Goal: Task Accomplishment & Management: Manage account settings

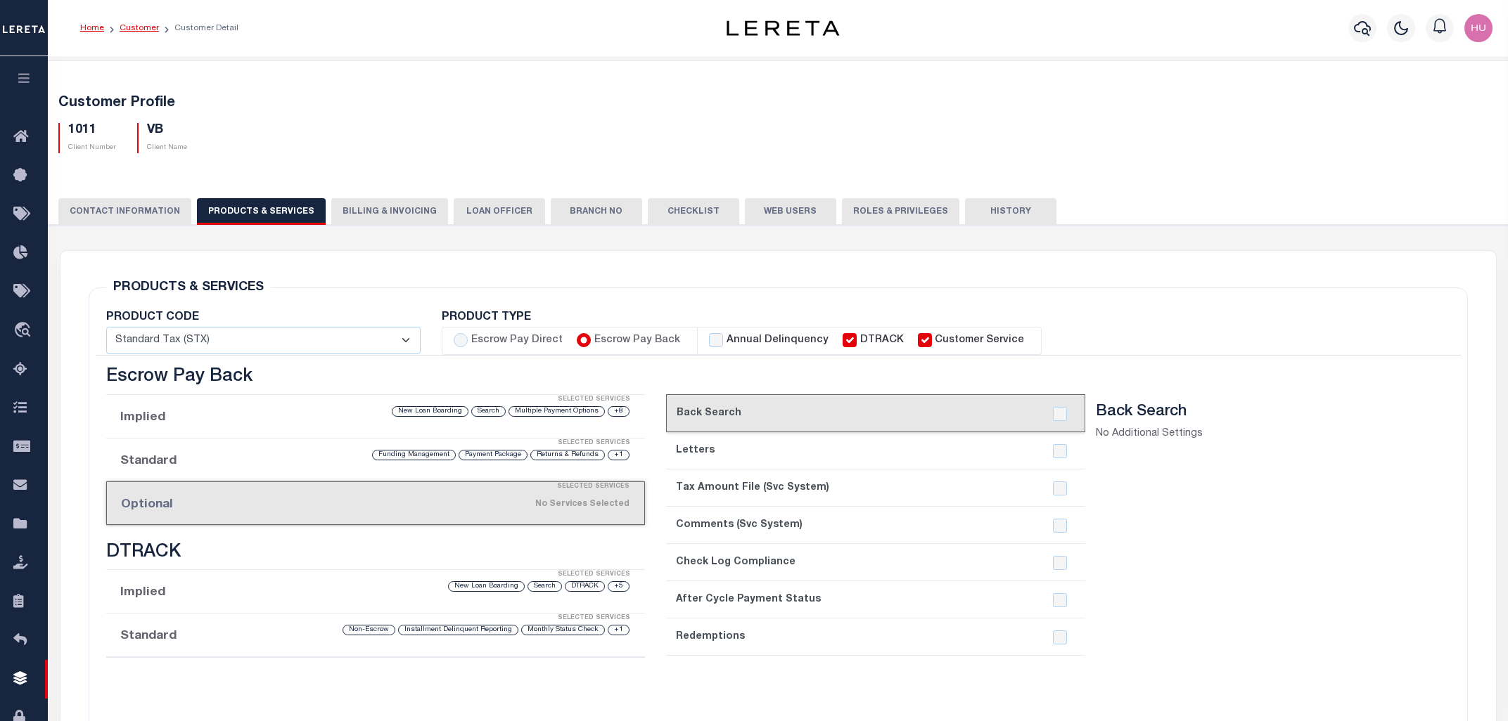
click at [134, 27] on link "Customer" at bounding box center [139, 28] width 39 height 8
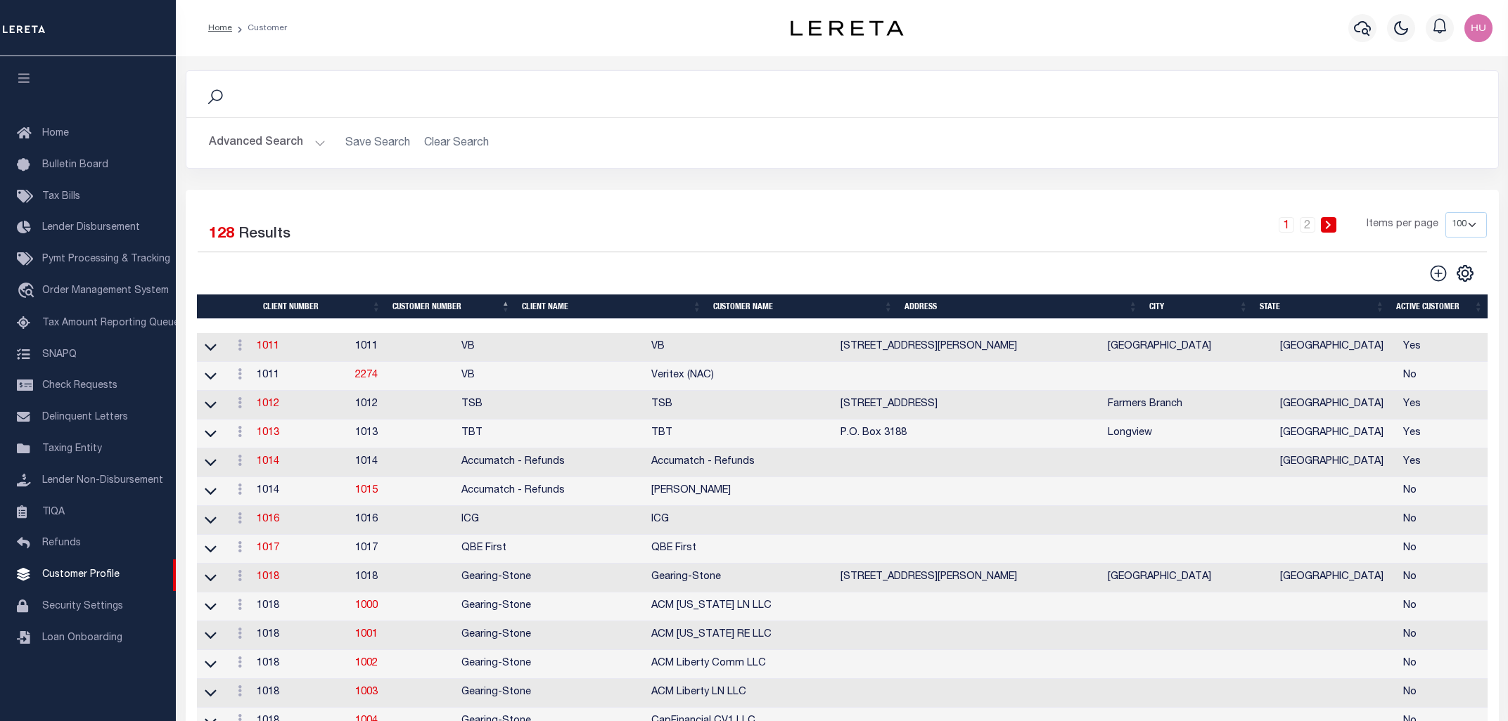
click at [304, 143] on button "Advanced Search" at bounding box center [267, 142] width 117 height 27
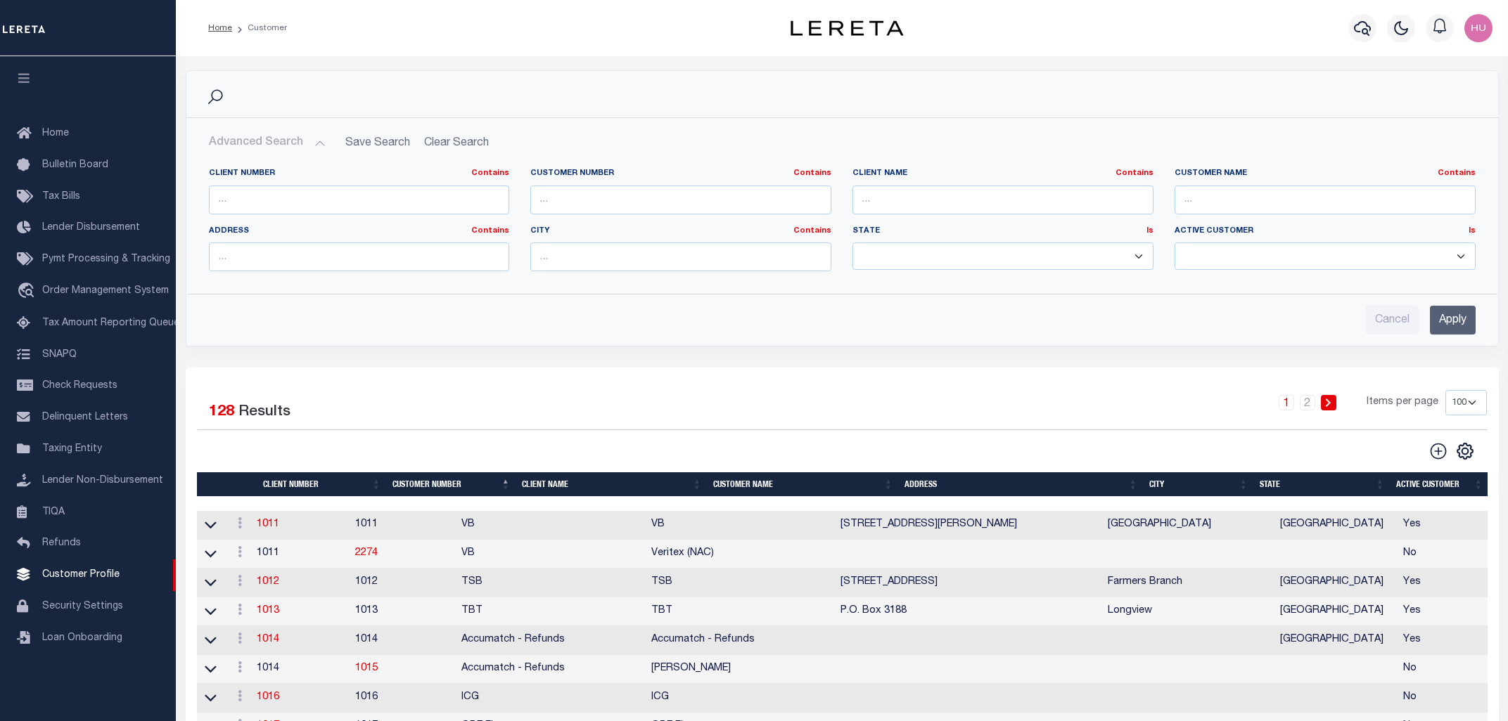
click at [1174, 243] on select "Yes No" at bounding box center [1324, 256] width 301 height 27
select select "false"
click option "No" at bounding box center [0, 0] width 0 height 0
click at [1448, 319] on input "Apply" at bounding box center [1452, 320] width 46 height 29
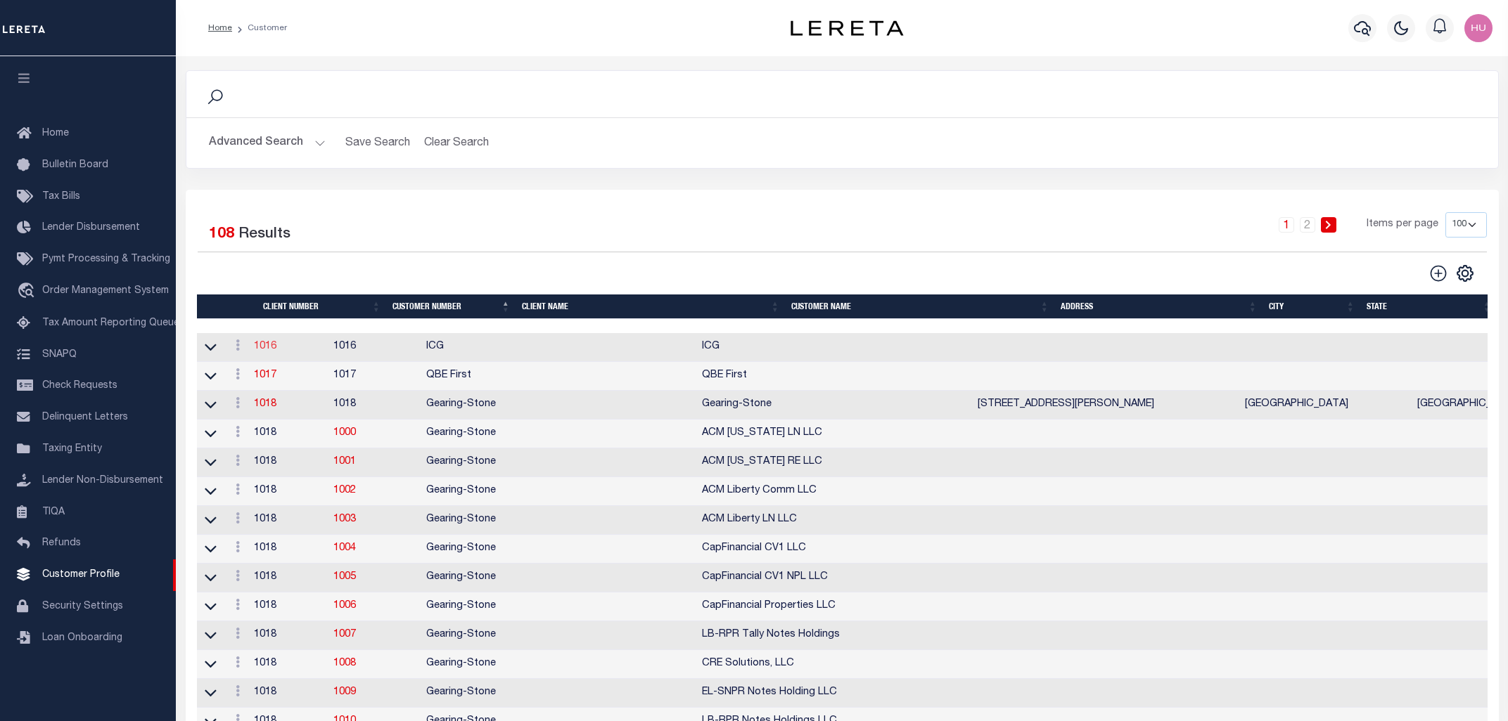
click at [271, 351] on link "1016" at bounding box center [265, 347] width 23 height 10
select select "1016"
type input "ICG"
type input "1016"
type input "ICG"
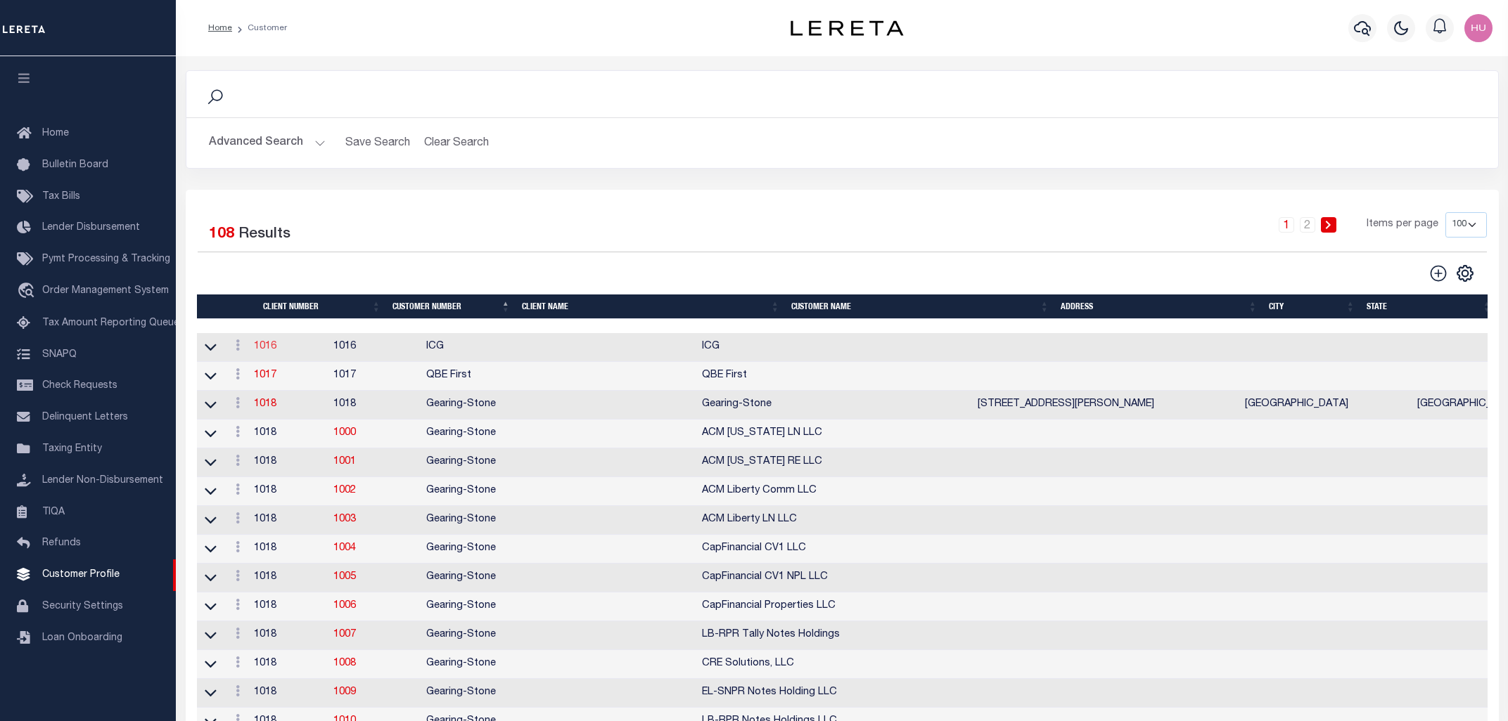
checkbox input "false"
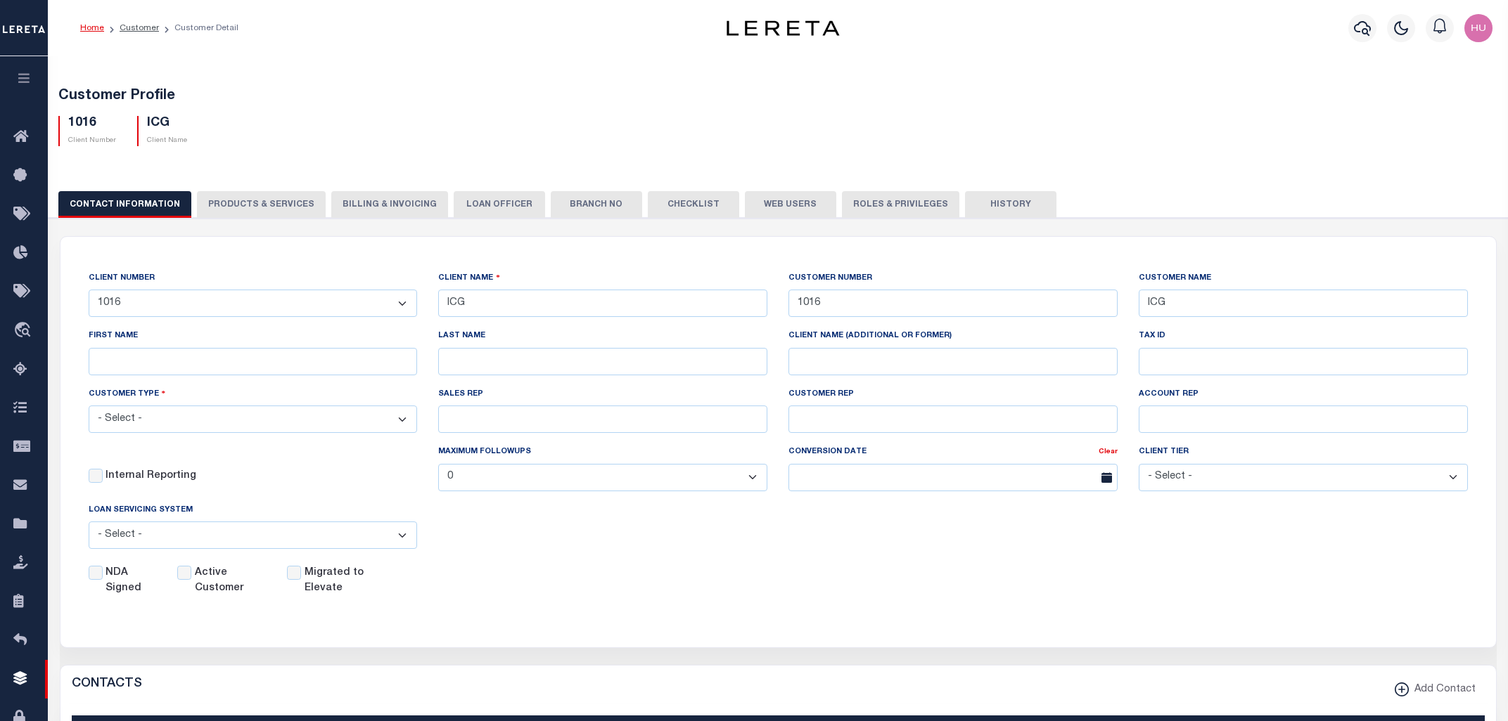
click at [245, 206] on button "PRODUCTS & SERVICES" at bounding box center [261, 204] width 129 height 27
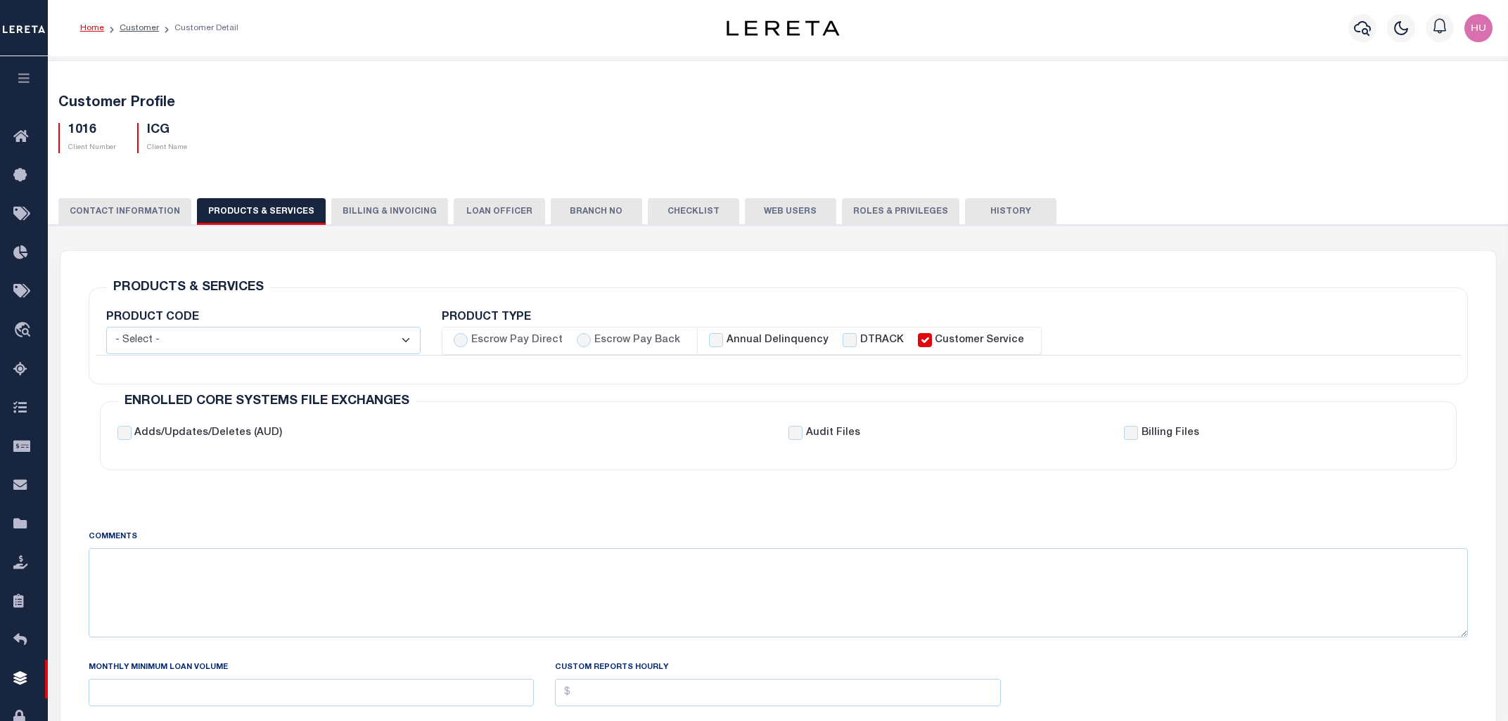
select select "STX"
checkbox input "true"
click at [159, 221] on button "CONTACT INFORMATION" at bounding box center [124, 211] width 133 height 27
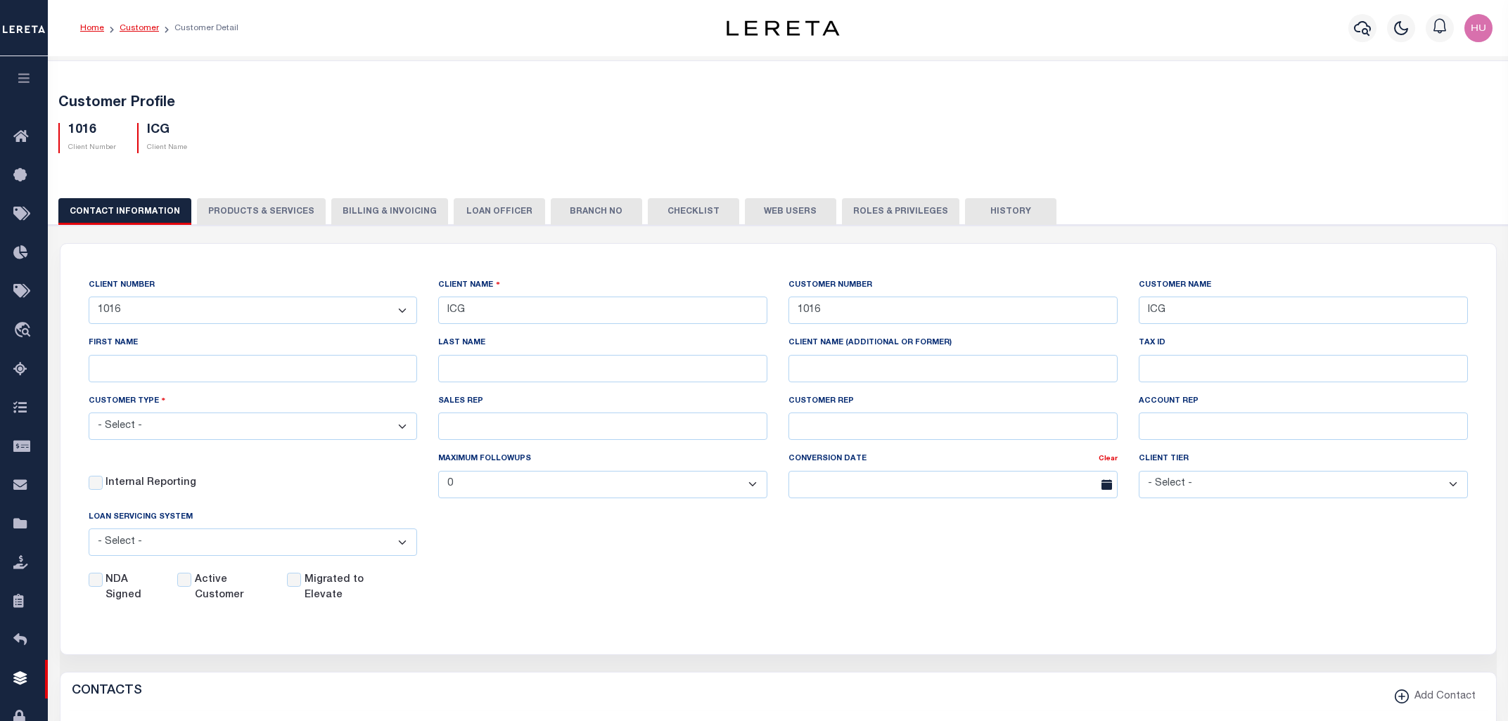
click at [139, 25] on link "Customer" at bounding box center [139, 28] width 39 height 8
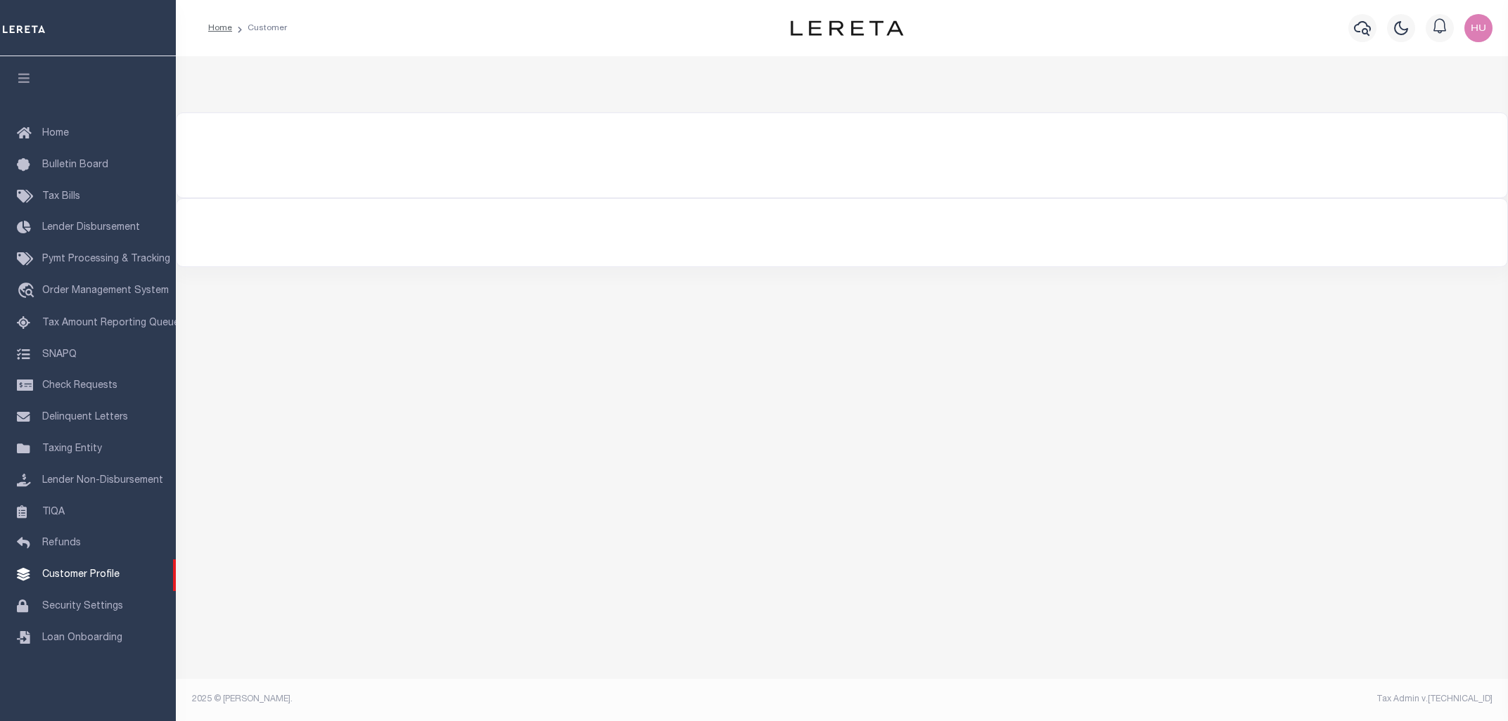
select select "false"
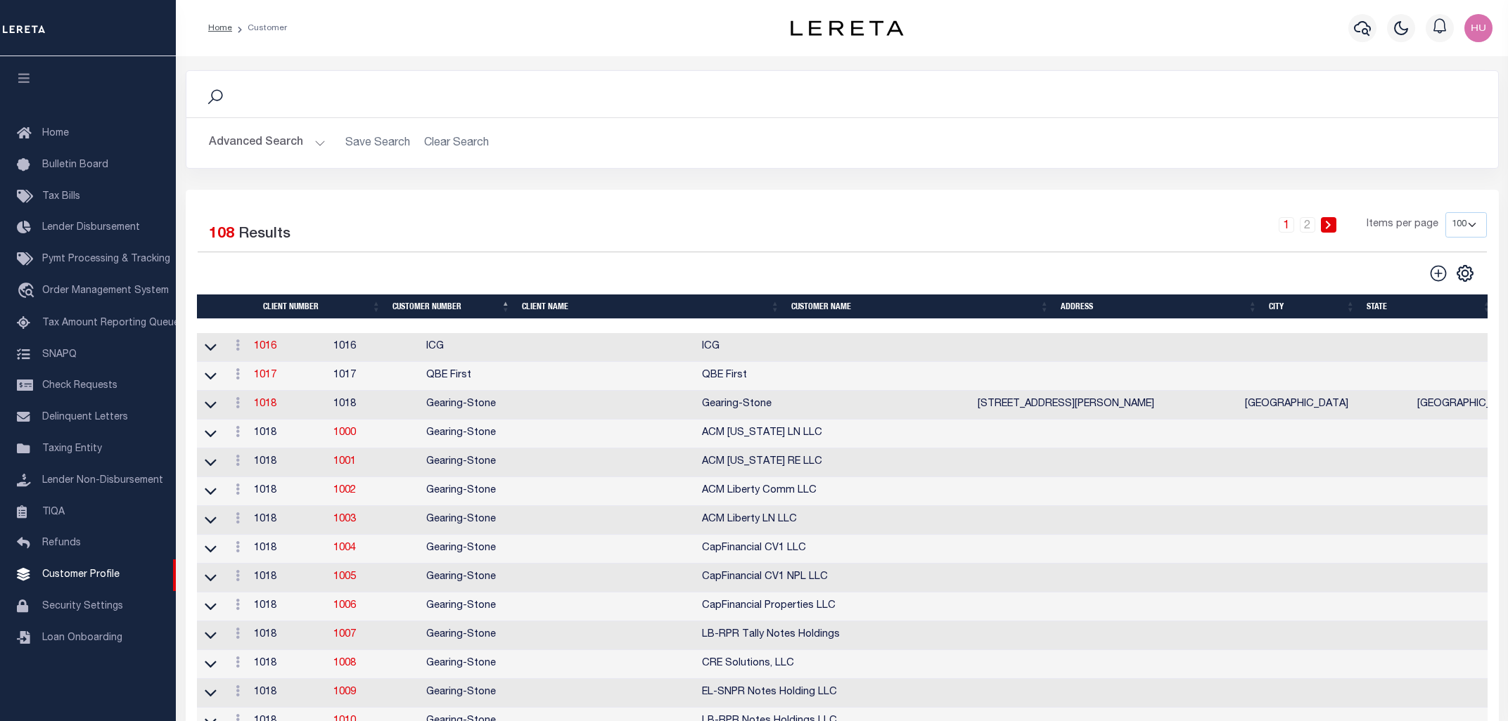
click at [255, 149] on button "Advanced Search" at bounding box center [267, 142] width 117 height 27
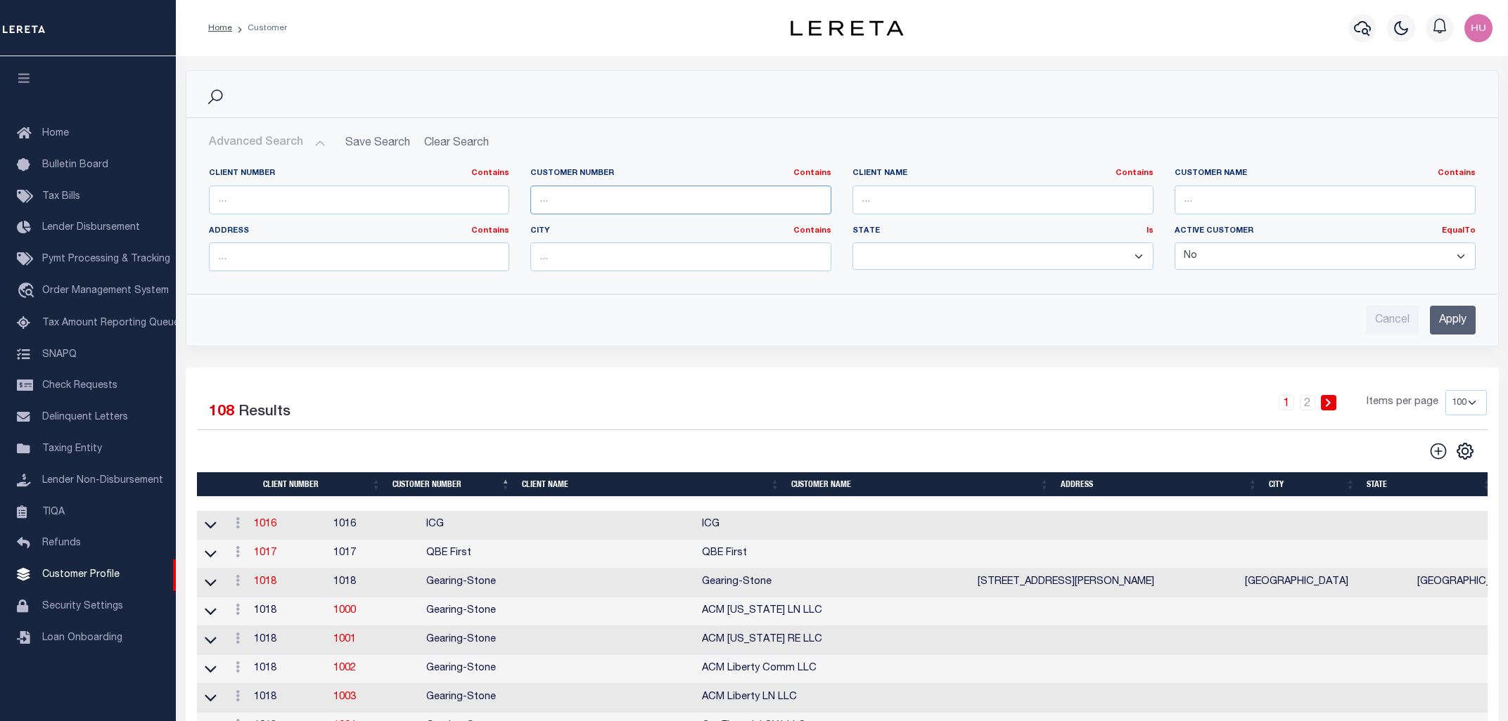
click at [576, 202] on input "text" at bounding box center [680, 200] width 301 height 29
type input "1837"
click at [1458, 312] on input "Apply" at bounding box center [1452, 320] width 46 height 29
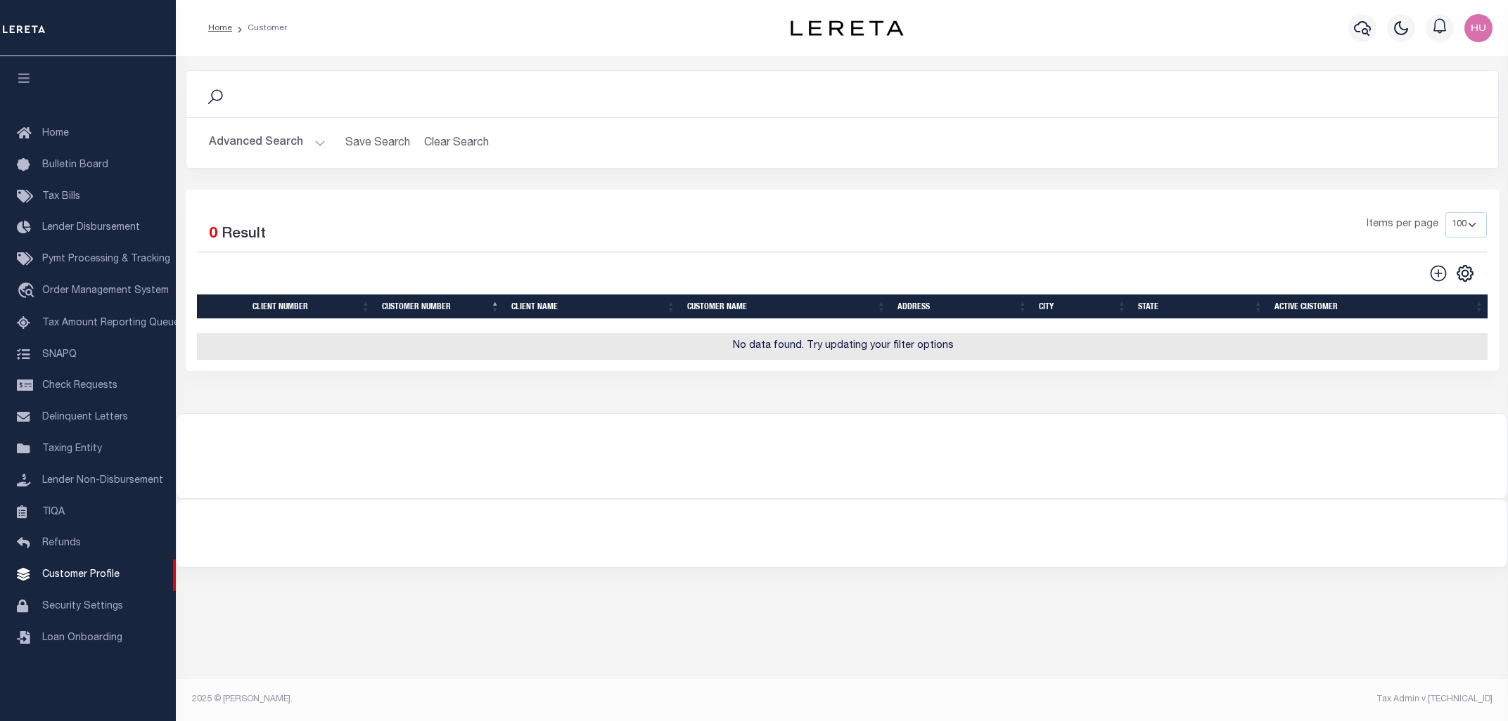
click at [248, 143] on button "Advanced Search" at bounding box center [267, 142] width 117 height 27
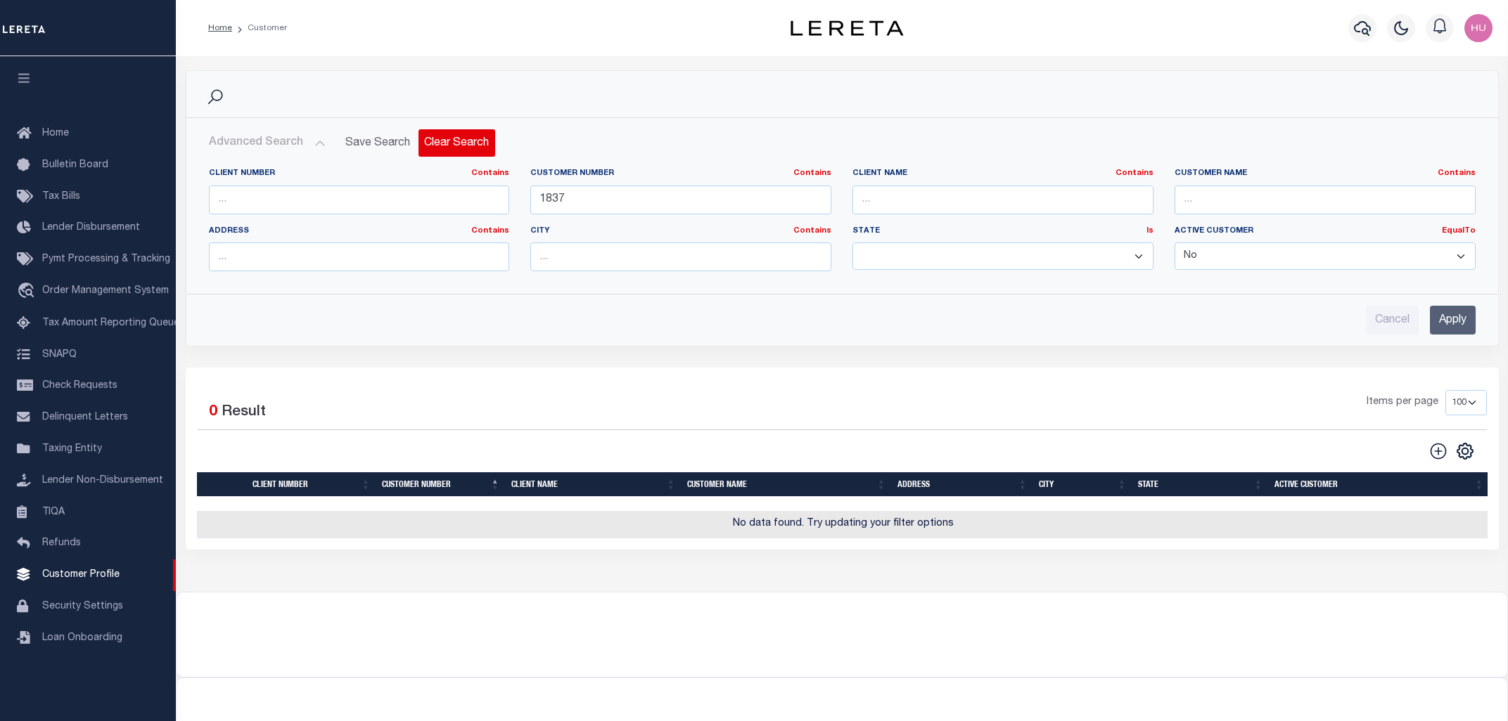
click at [445, 143] on button "Clear Search" at bounding box center [456, 142] width 77 height 27
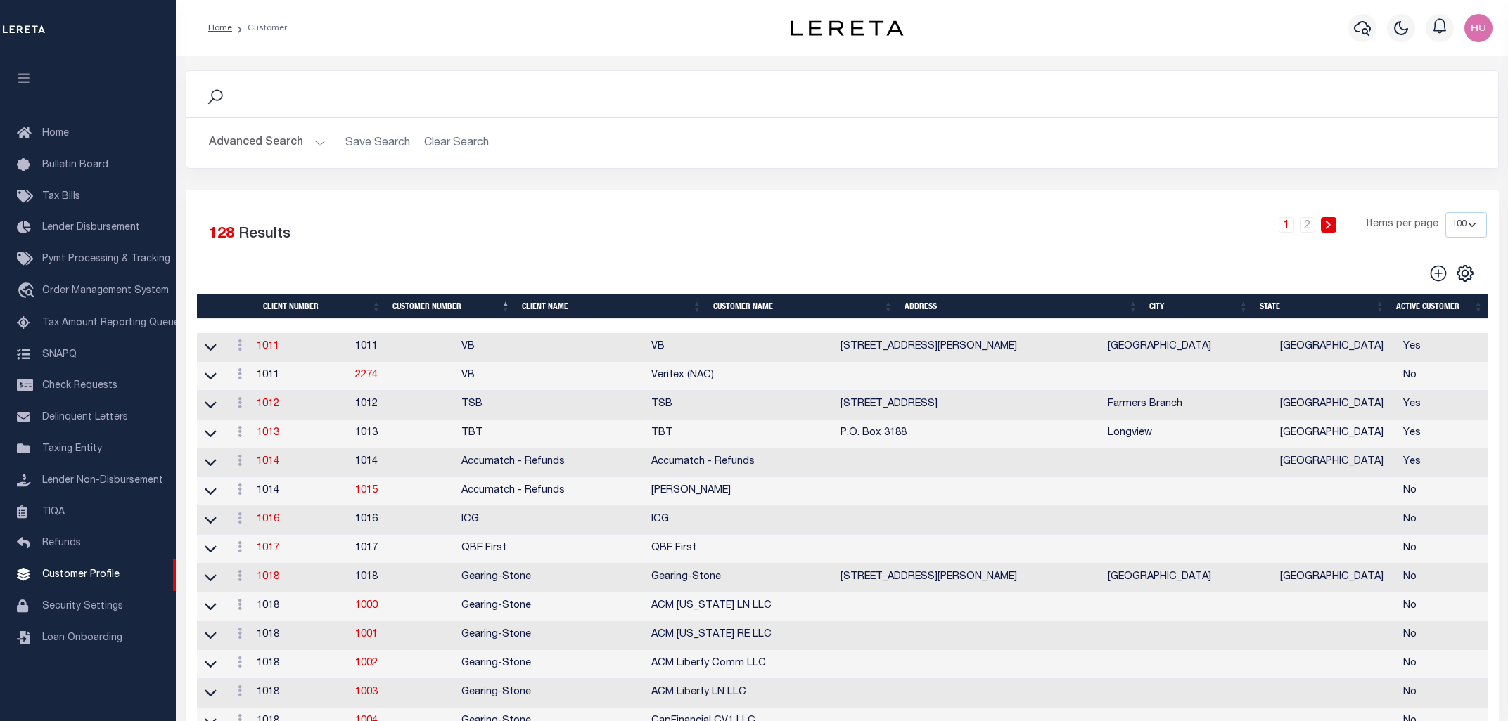
click at [255, 146] on button "Advanced Search" at bounding box center [267, 142] width 117 height 27
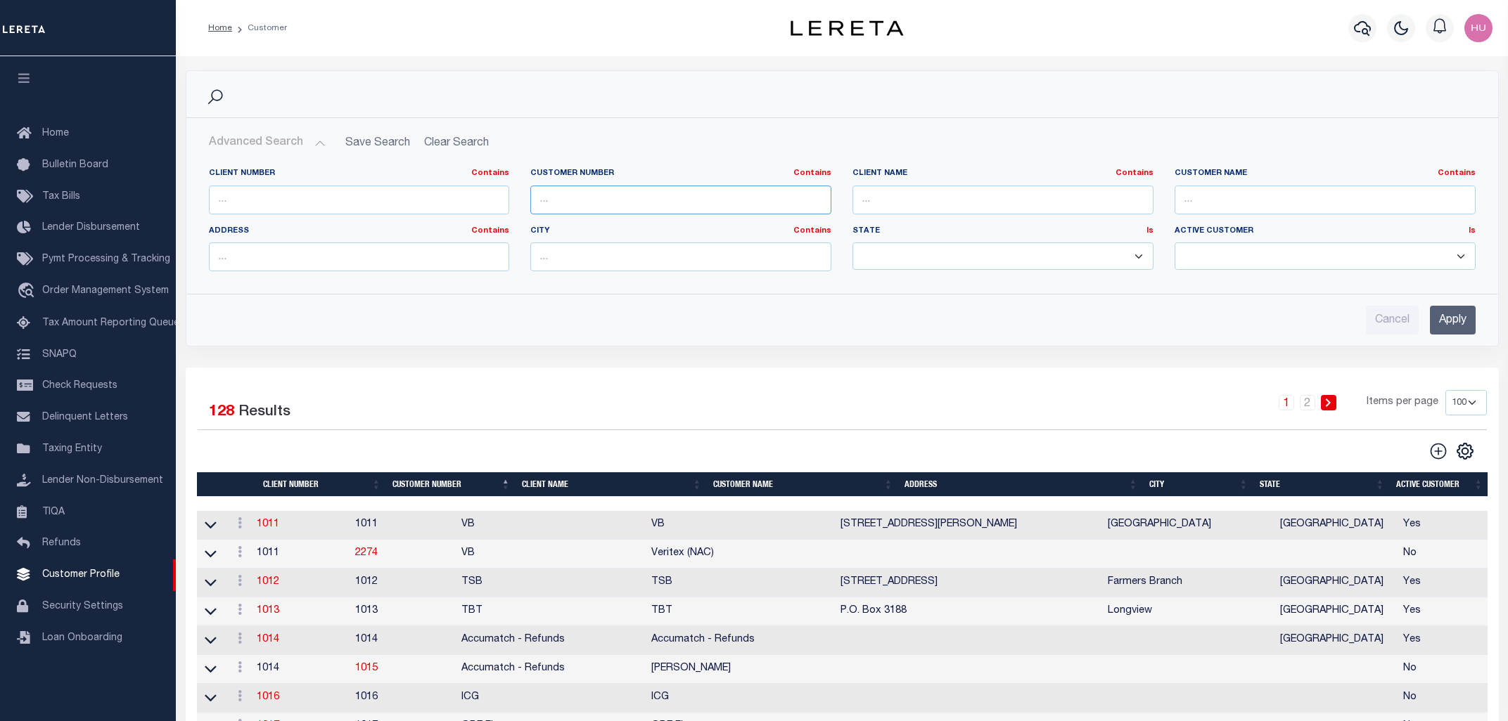
click at [574, 207] on input "text" at bounding box center [680, 200] width 301 height 29
click at [364, 196] on input "text" at bounding box center [359, 200] width 301 height 29
click at [1463, 325] on input "Apply" at bounding box center [1452, 320] width 46 height 29
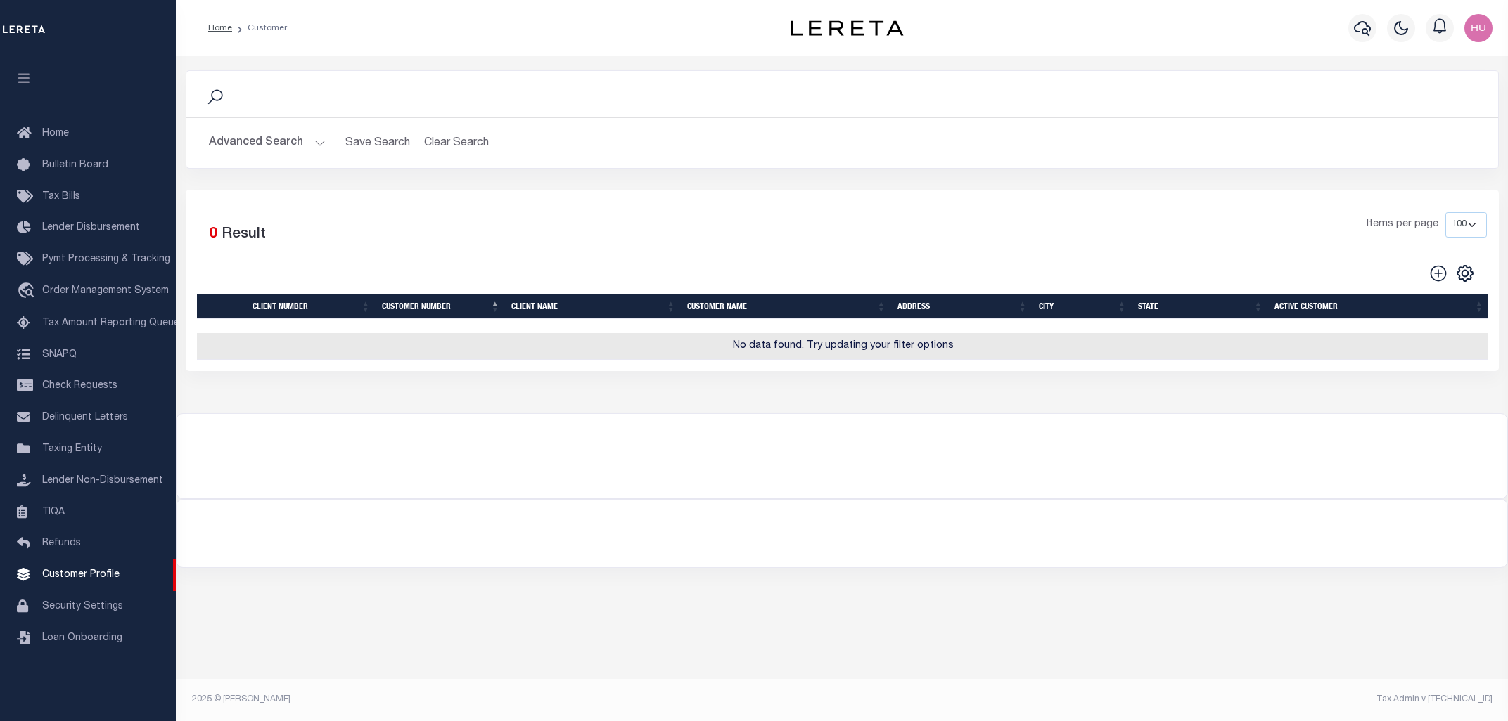
click at [269, 139] on button "Advanced Search" at bounding box center [267, 142] width 117 height 27
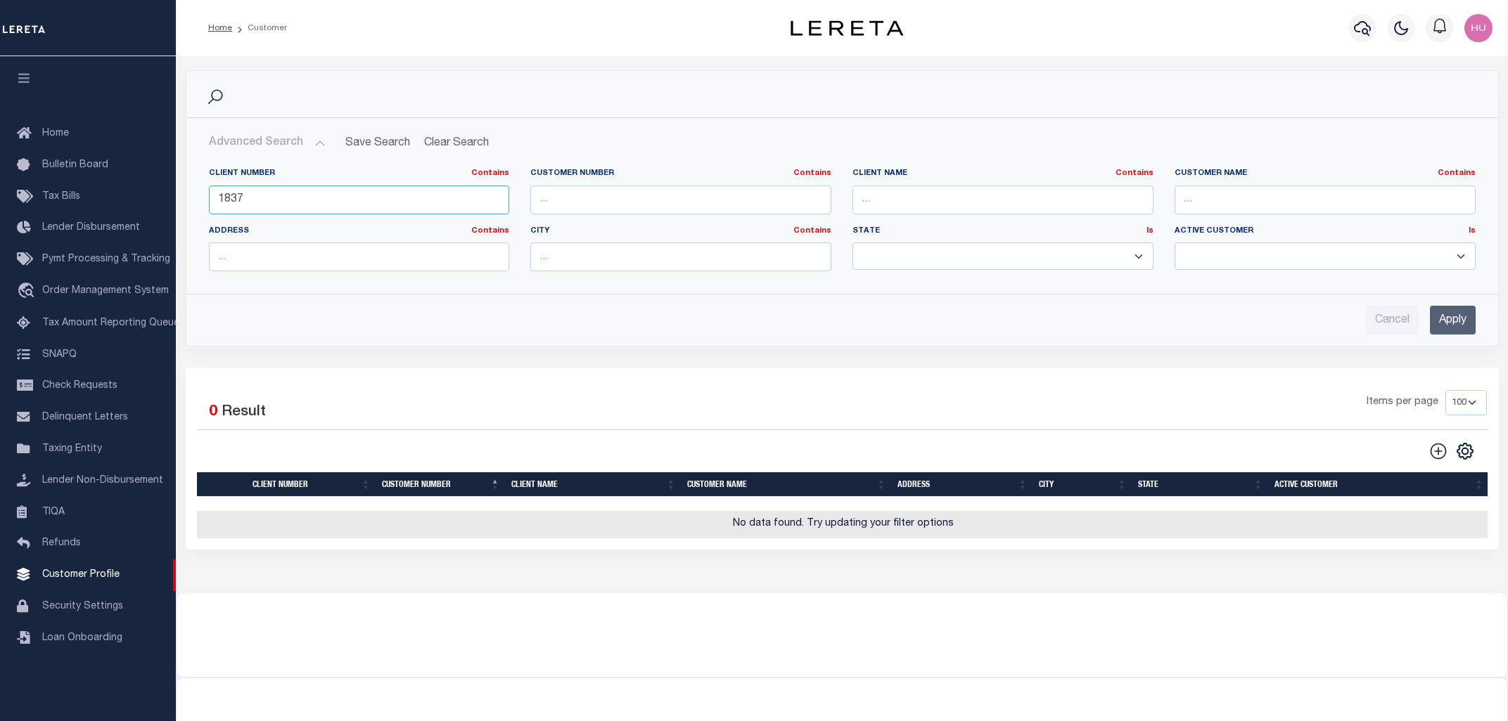
drag, startPoint x: 245, startPoint y: 197, endPoint x: 205, endPoint y: 203, distance: 40.6
click at [209, 203] on input "1837" at bounding box center [359, 200] width 301 height 29
type input "1907"
click at [1437, 322] on input "Apply" at bounding box center [1452, 320] width 46 height 29
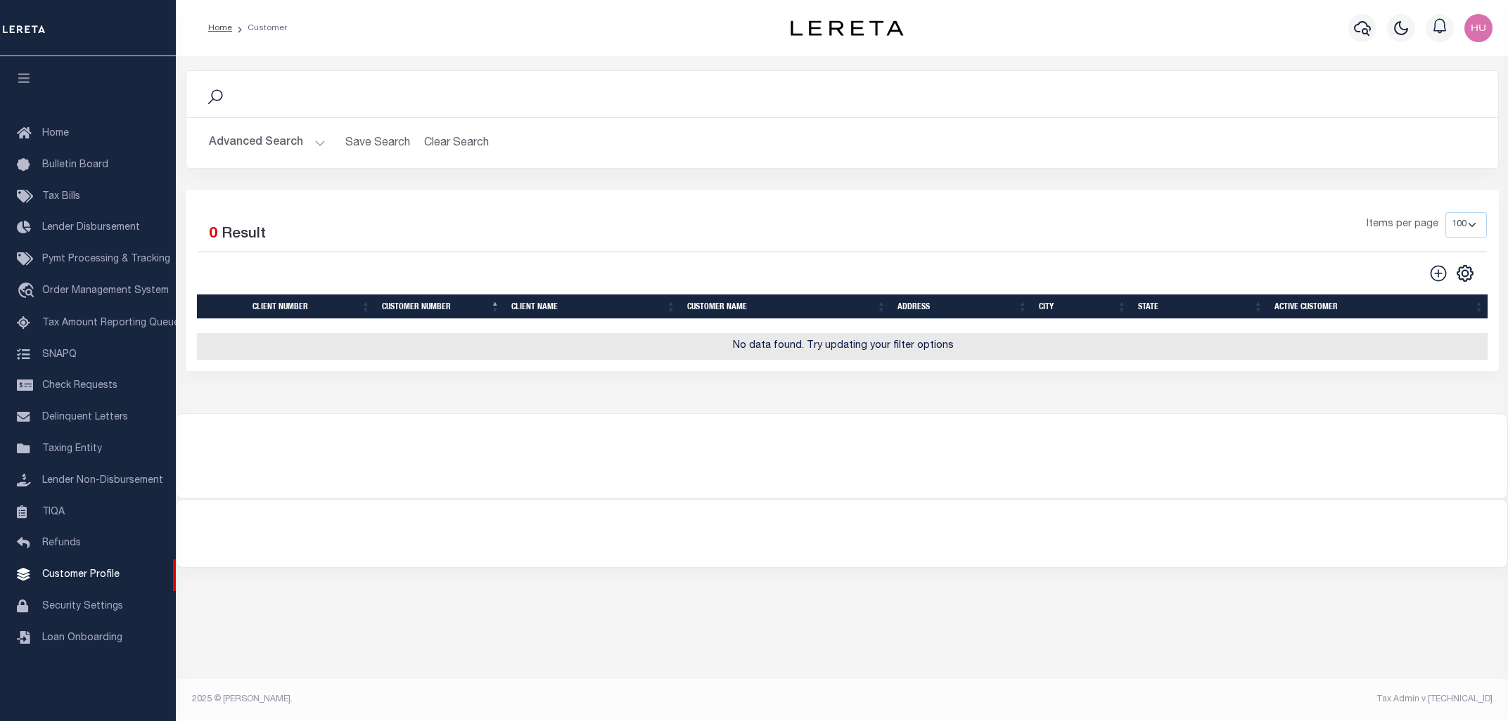
click at [281, 147] on button "Advanced Search" at bounding box center [267, 142] width 117 height 27
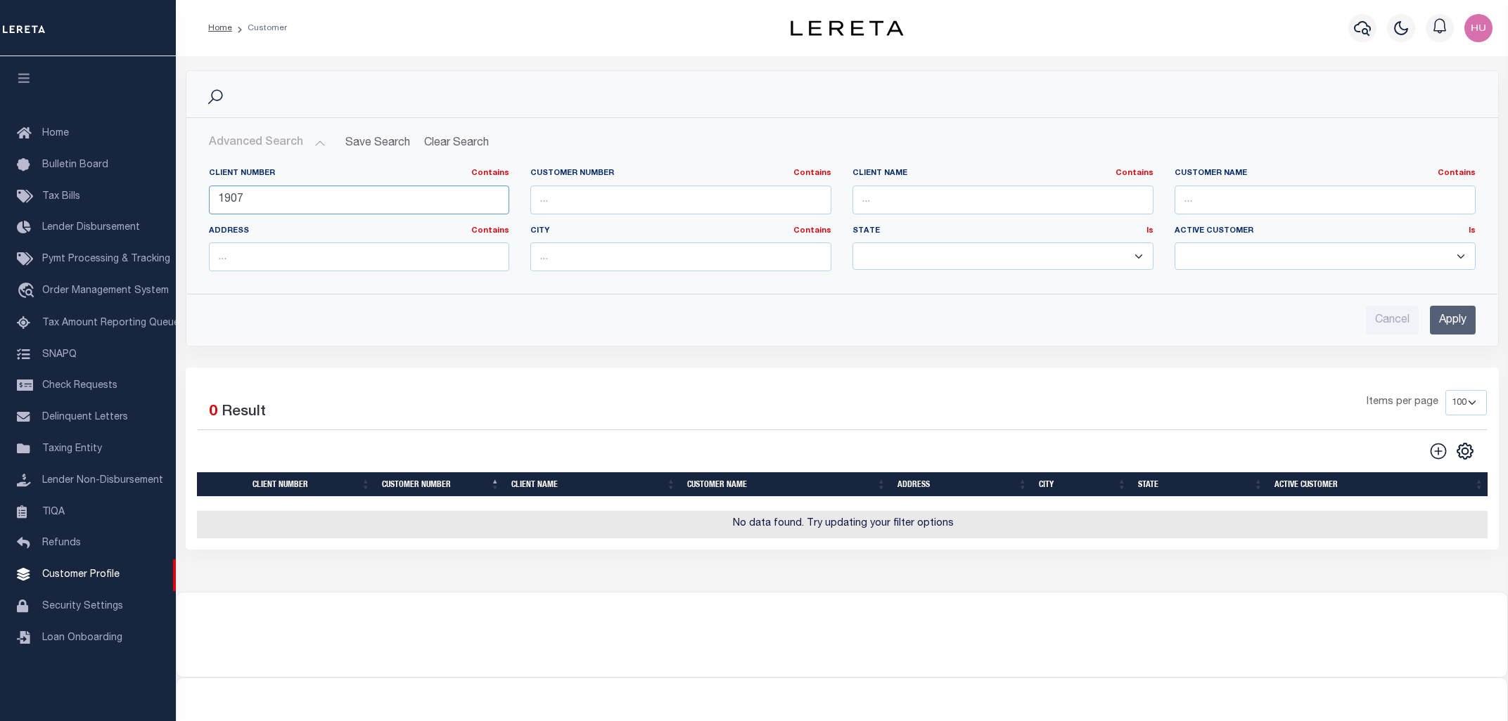
click at [231, 193] on input "1907" at bounding box center [359, 200] width 301 height 29
click at [960, 347] on div "Search Advanced Search Save Search Clear Search CustomerSearchGridWrapper_dynam…" at bounding box center [842, 208] width 1313 height 276
click at [1429, 455] on icon at bounding box center [1438, 451] width 18 height 18
type input "0"
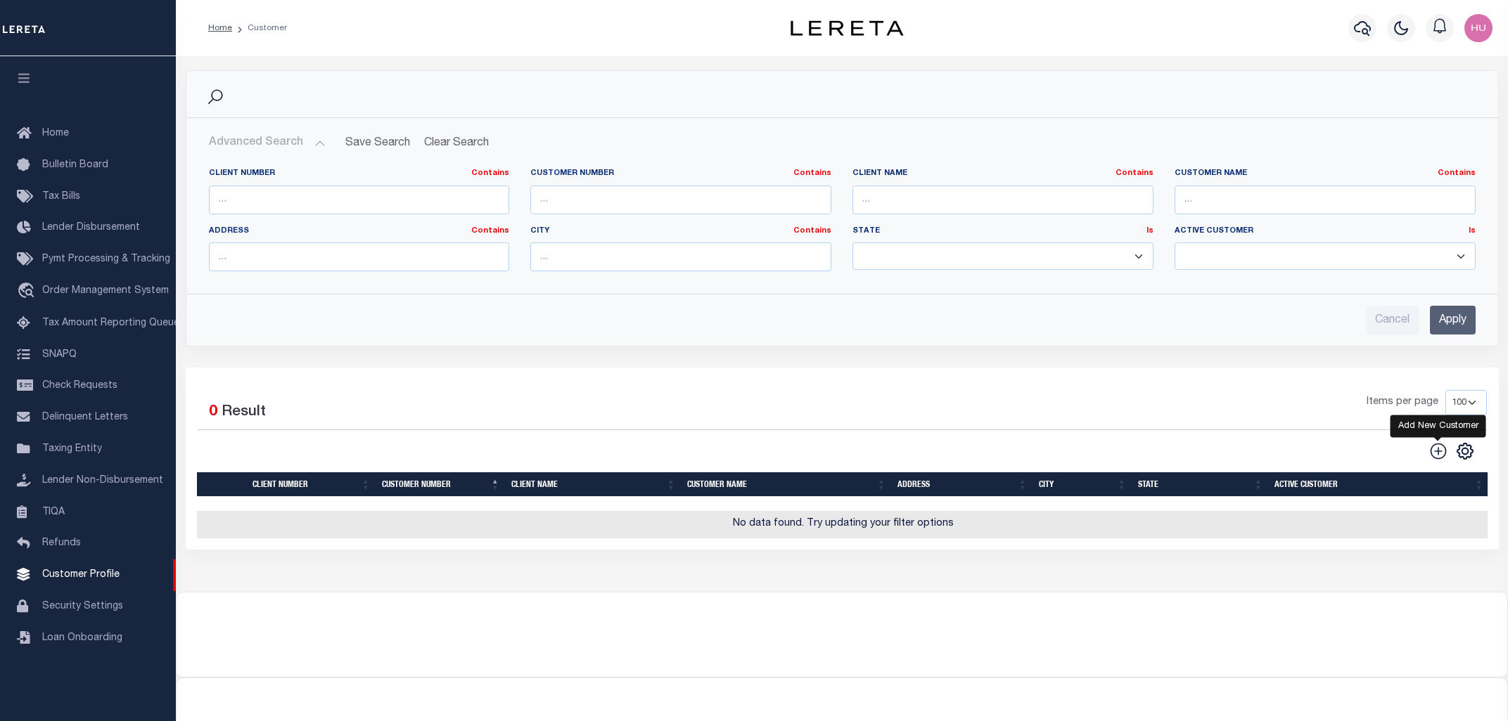
checkbox input "false"
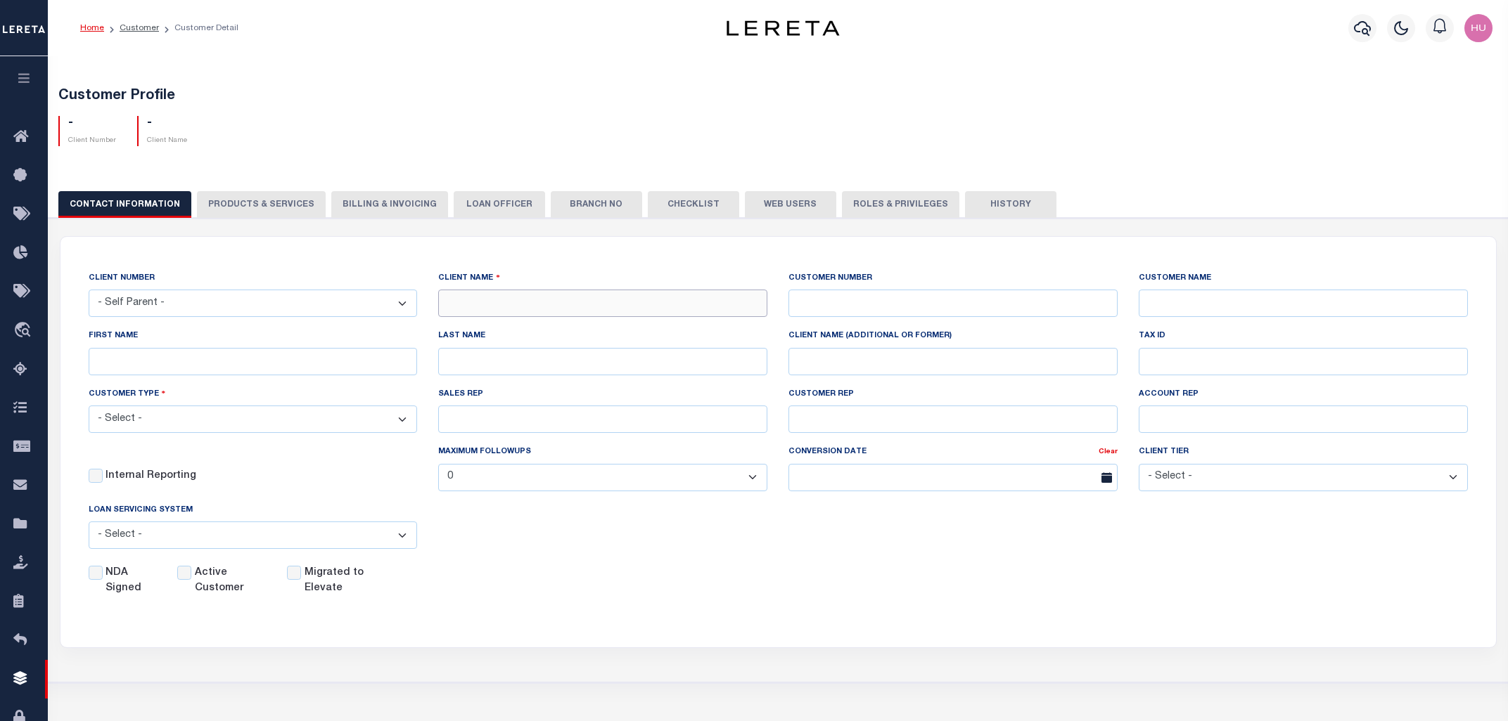
click at [563, 302] on input "text" at bounding box center [602, 303] width 329 height 27
type input "19071"
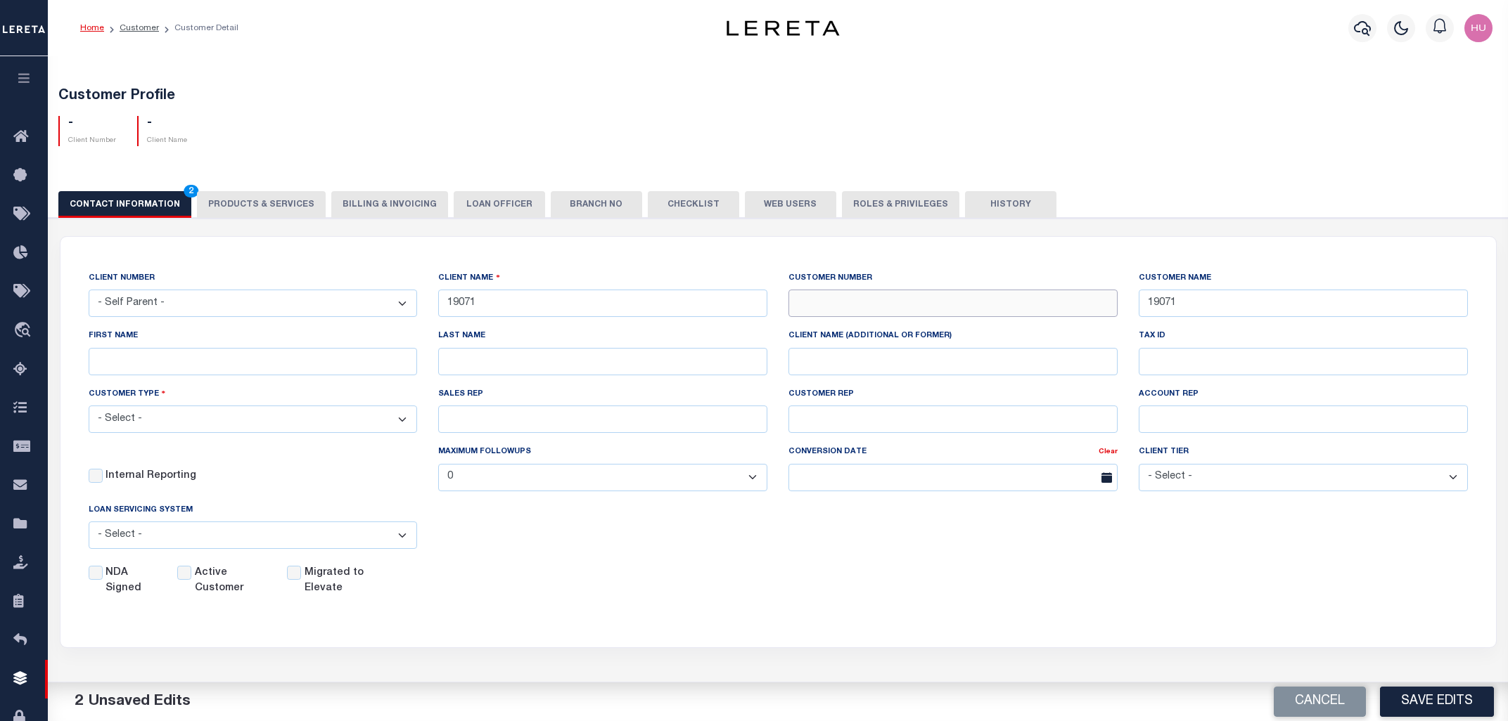
click at [825, 308] on input "text" at bounding box center [952, 303] width 329 height 27
drag, startPoint x: 487, startPoint y: 299, endPoint x: 423, endPoint y: 300, distance: 64.7
click at [438, 300] on input "19071" at bounding box center [602, 303] width 329 height 27
click at [821, 305] on input "text" at bounding box center [952, 303] width 329 height 27
paste input "19071"
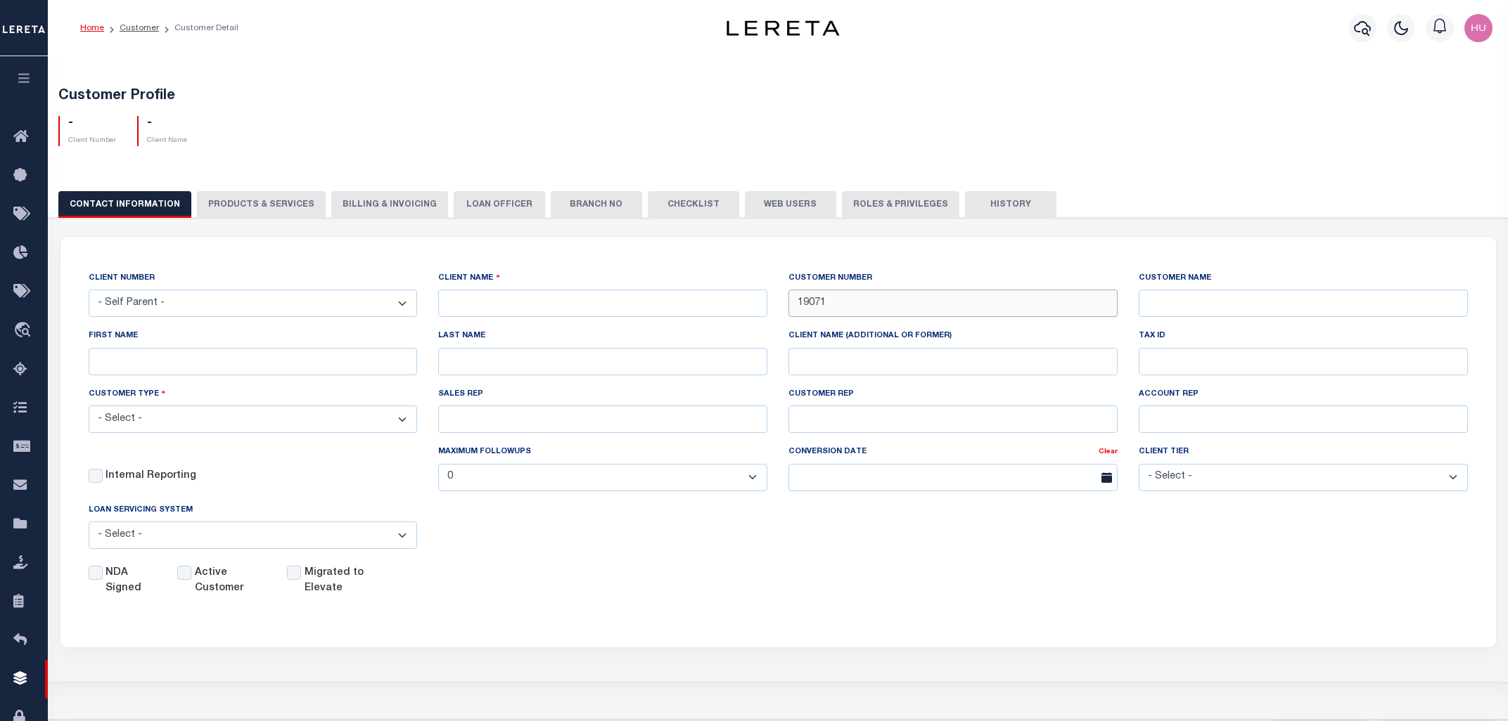
type input "19071"
click at [658, 305] on input "text" at bounding box center [602, 303] width 329 height 27
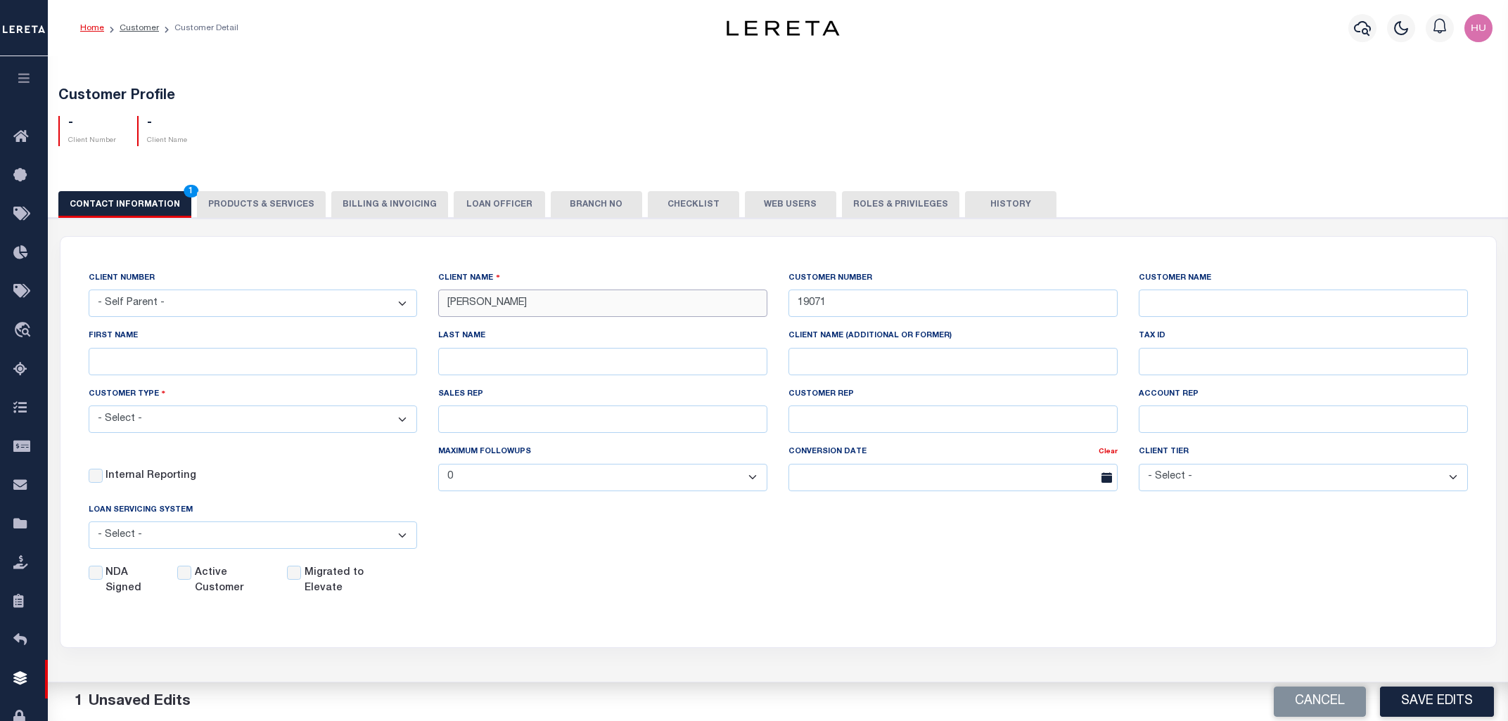
type input "Humberto Bank"
click at [788, 563] on div "CLIENT NUMBER - Self Parent - 1011 1012 1013 1014 1016 1017 1018 101814 101862 …" at bounding box center [778, 434] width 1400 height 326
click at [89, 406] on select "- Select - Residential Commercial Mixed Portfolio" at bounding box center [253, 419] width 329 height 27
select select "Residential"
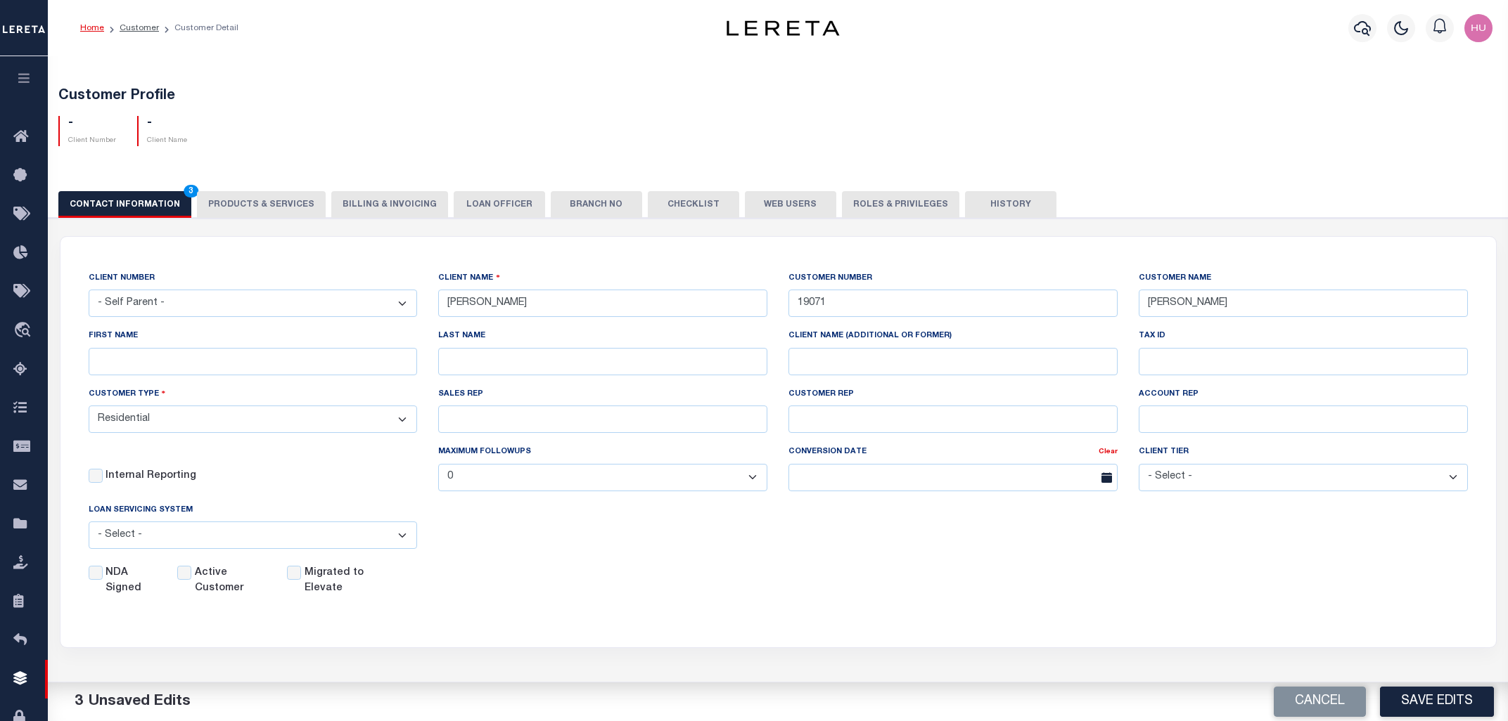
click option "Residential" at bounding box center [0, 0] width 0 height 0
click at [186, 574] on input "Active Customer" at bounding box center [184, 573] width 14 height 14
checkbox input "true"
click at [1415, 692] on button "Save Edits" at bounding box center [1437, 702] width 114 height 30
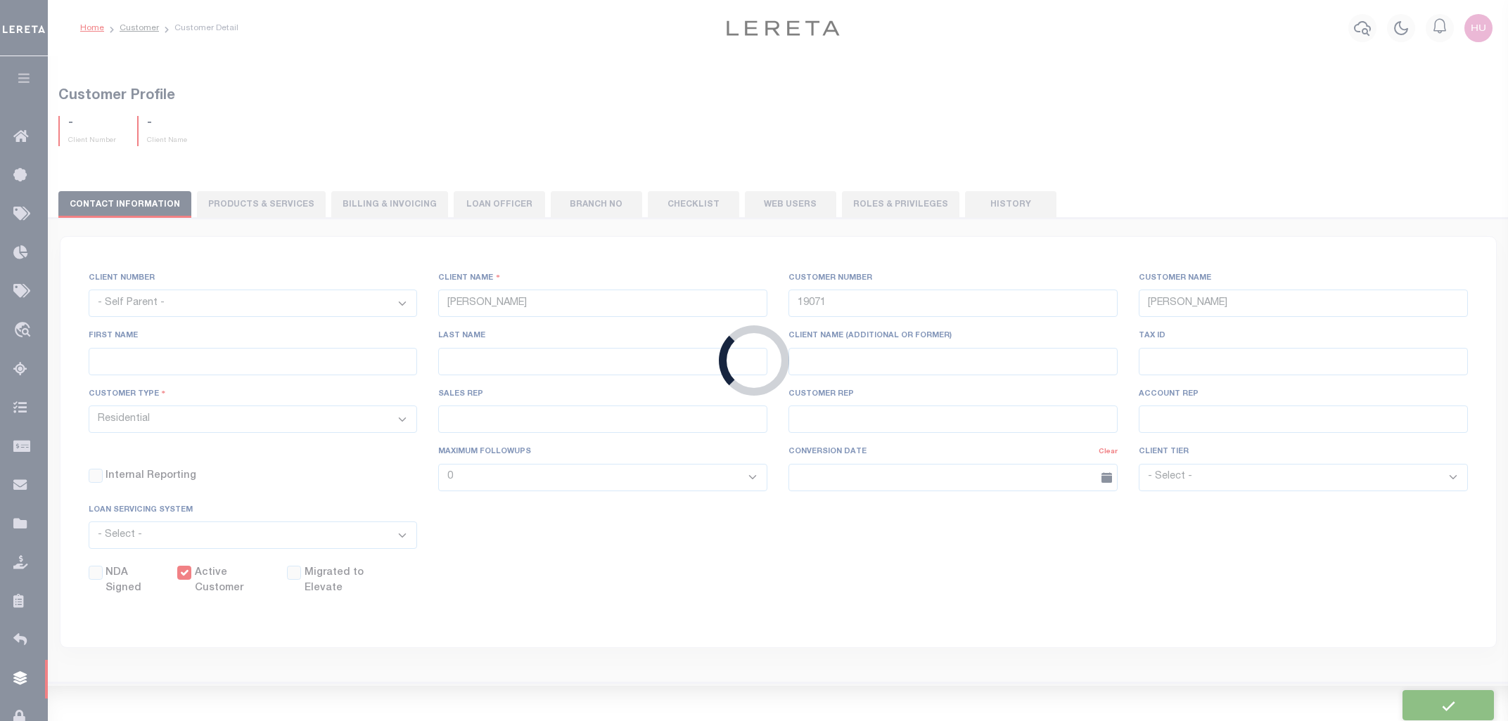
select select
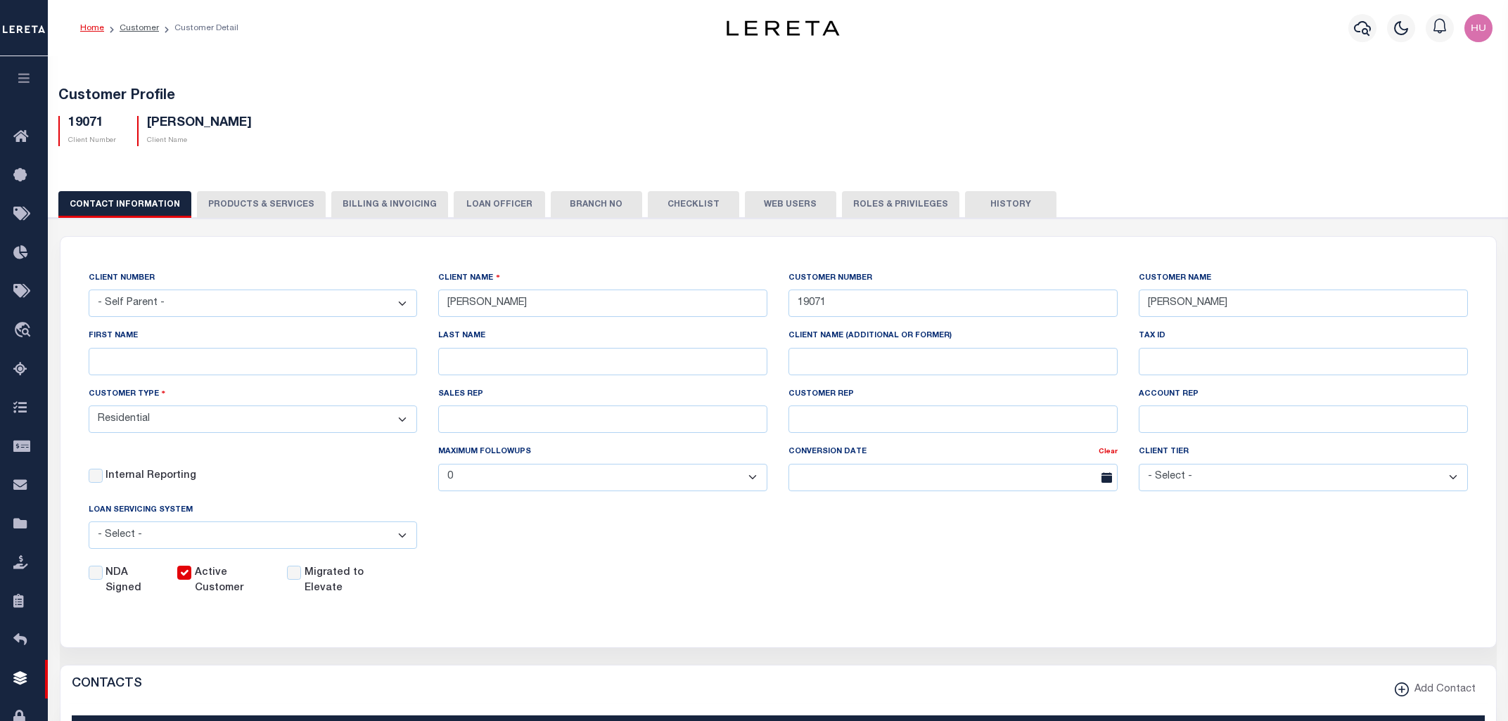
click at [277, 201] on button "PRODUCTS & SERVICES" at bounding box center [261, 204] width 129 height 27
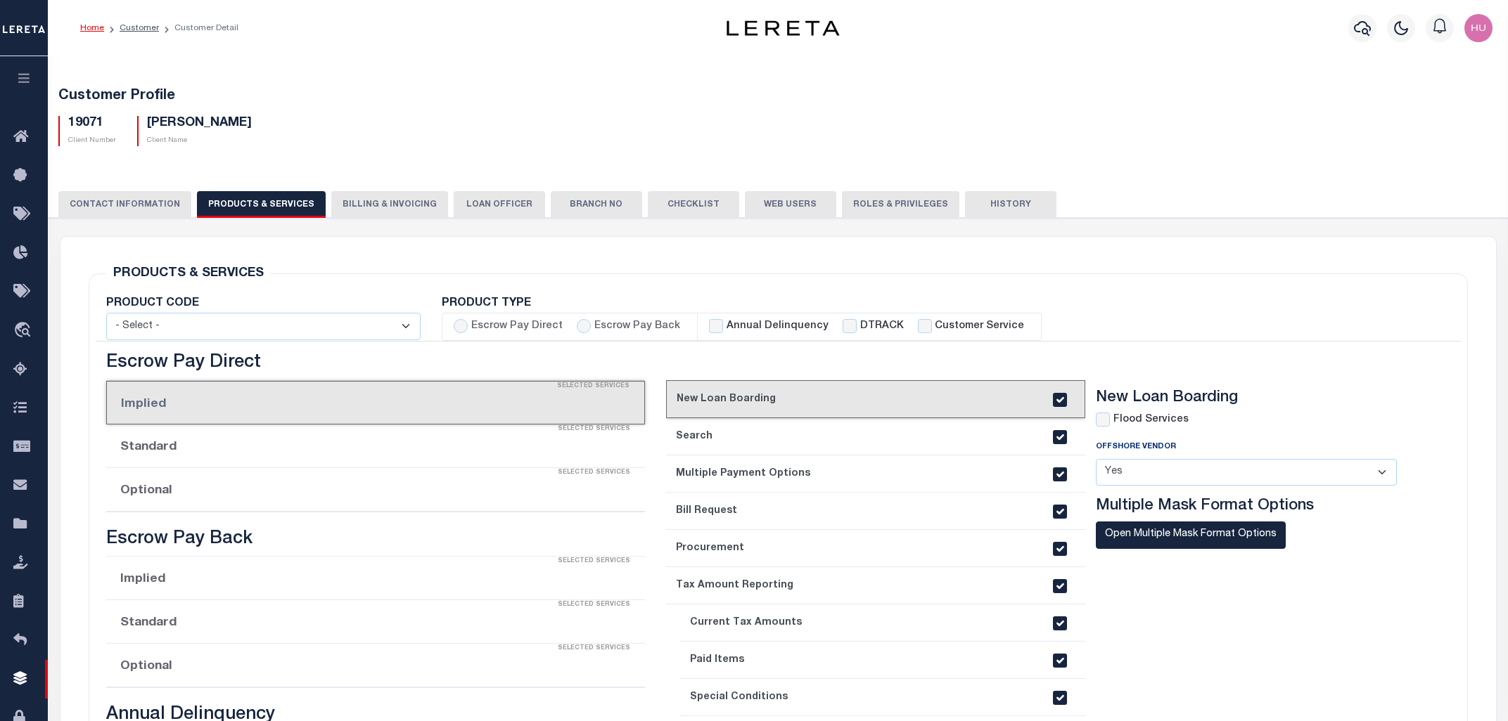
checkbox input "true"
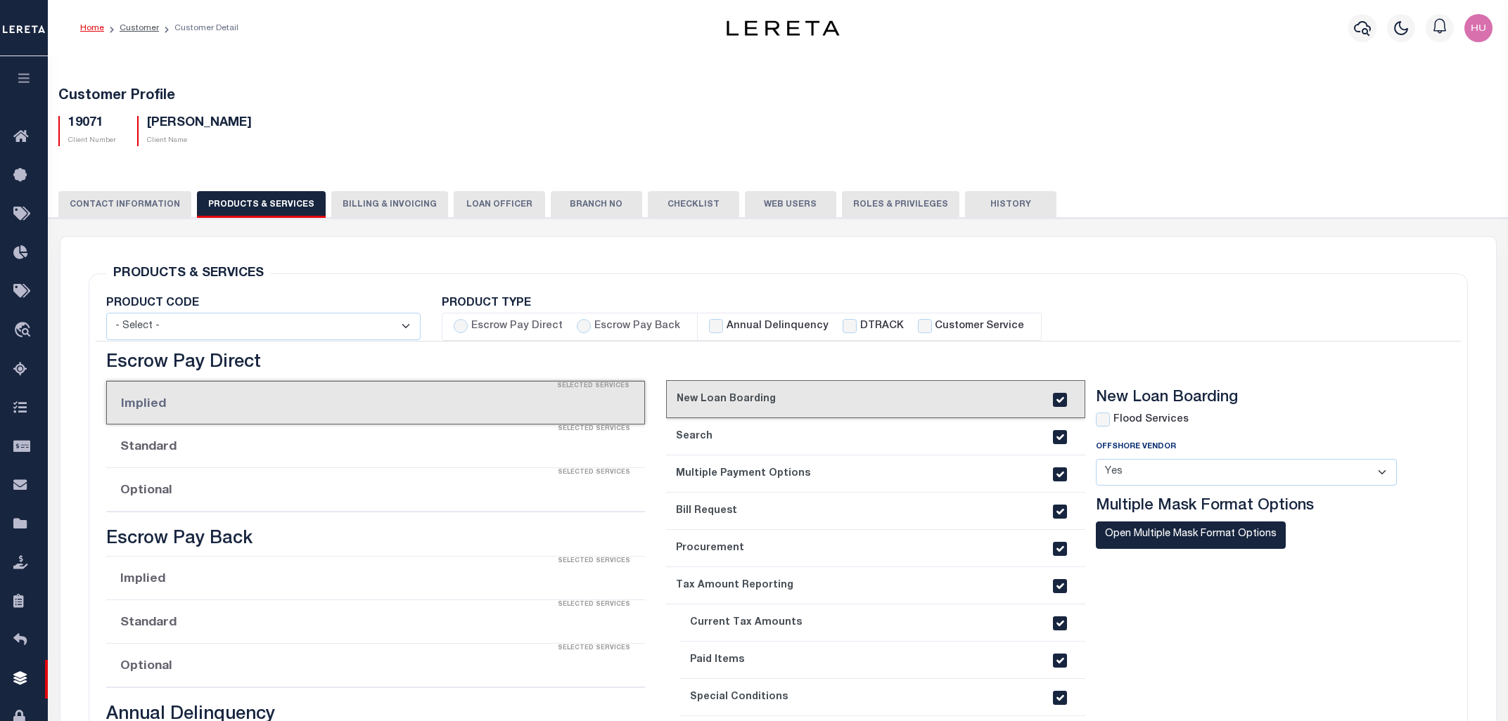
checkbox input "true"
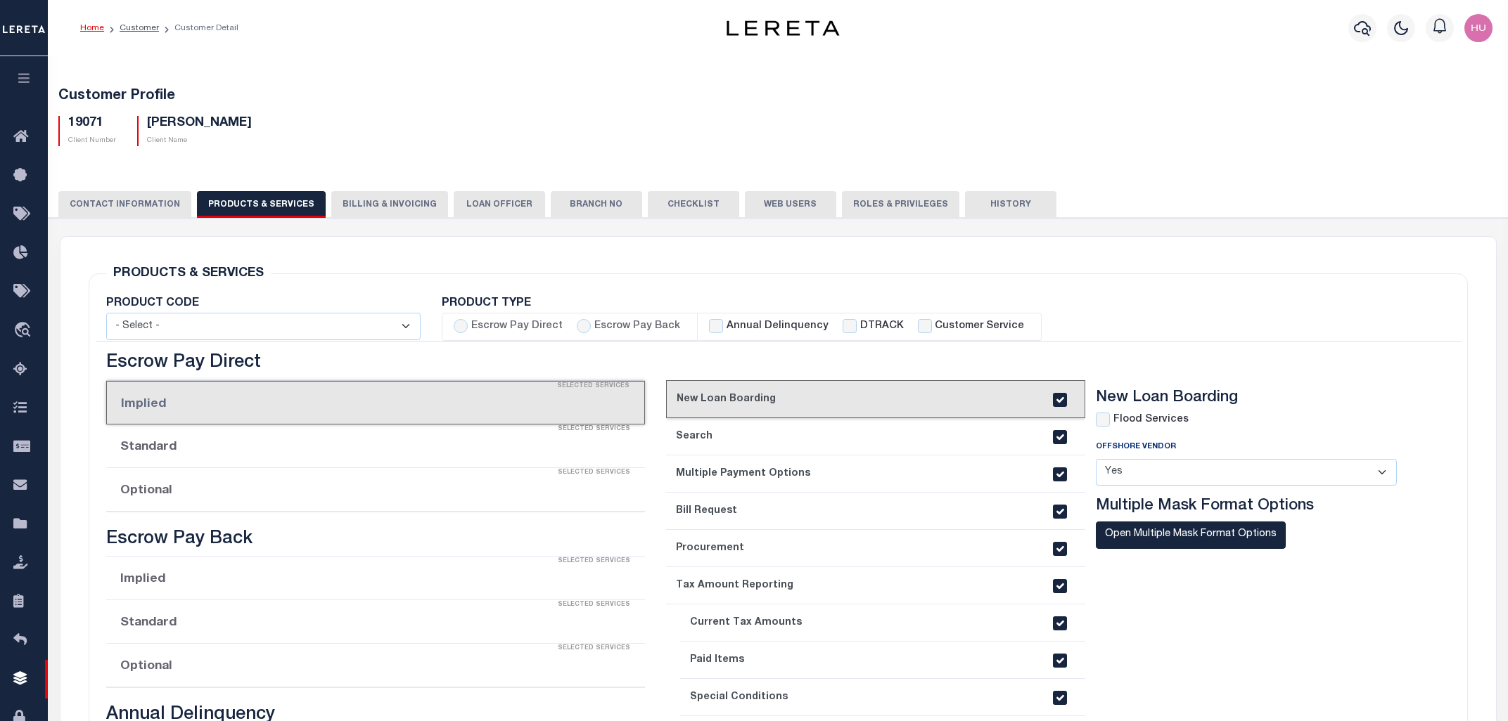
checkbox input "true"
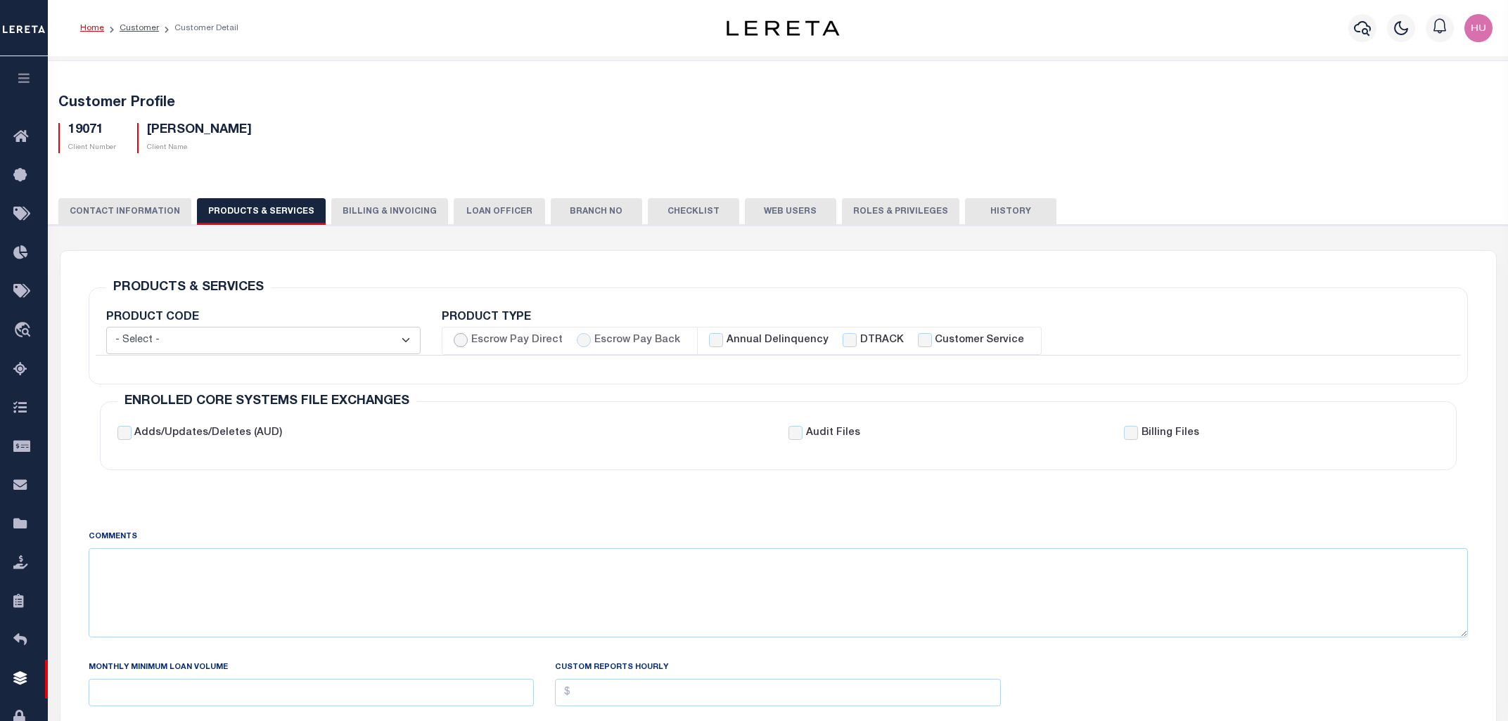
click at [458, 342] on input "Escrow Pay Direct" at bounding box center [461, 340] width 14 height 14
radio input "true"
checkbox input "true"
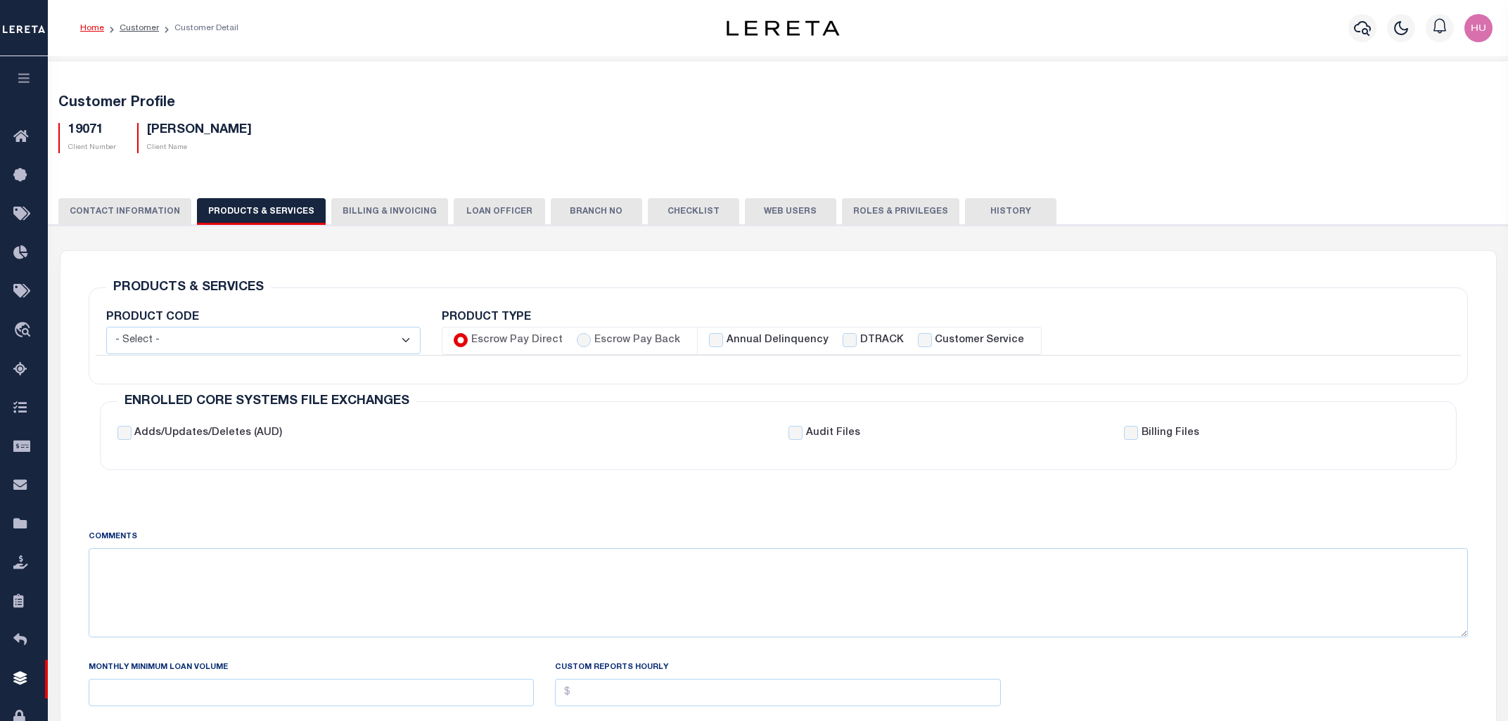
checkbox input "true"
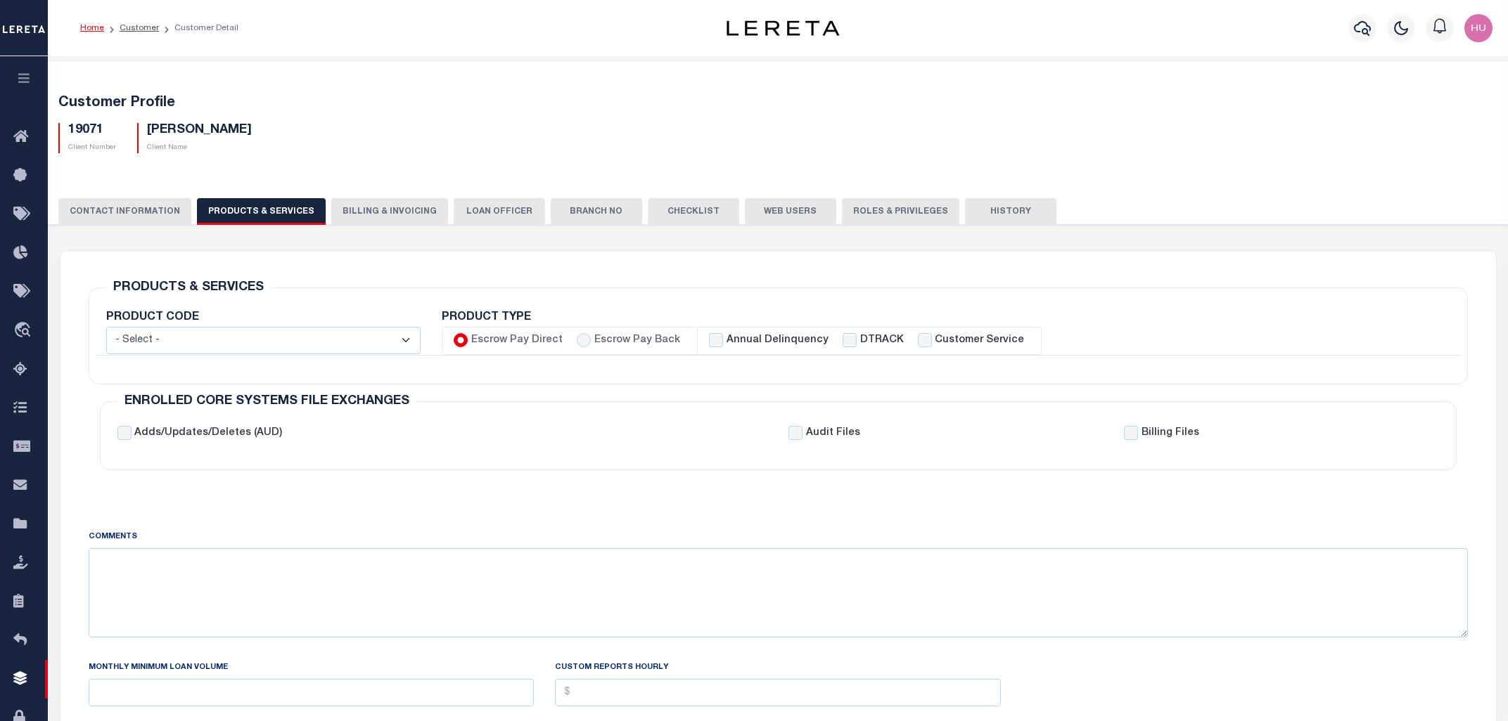
checkbox input "true"
checkbox input "false"
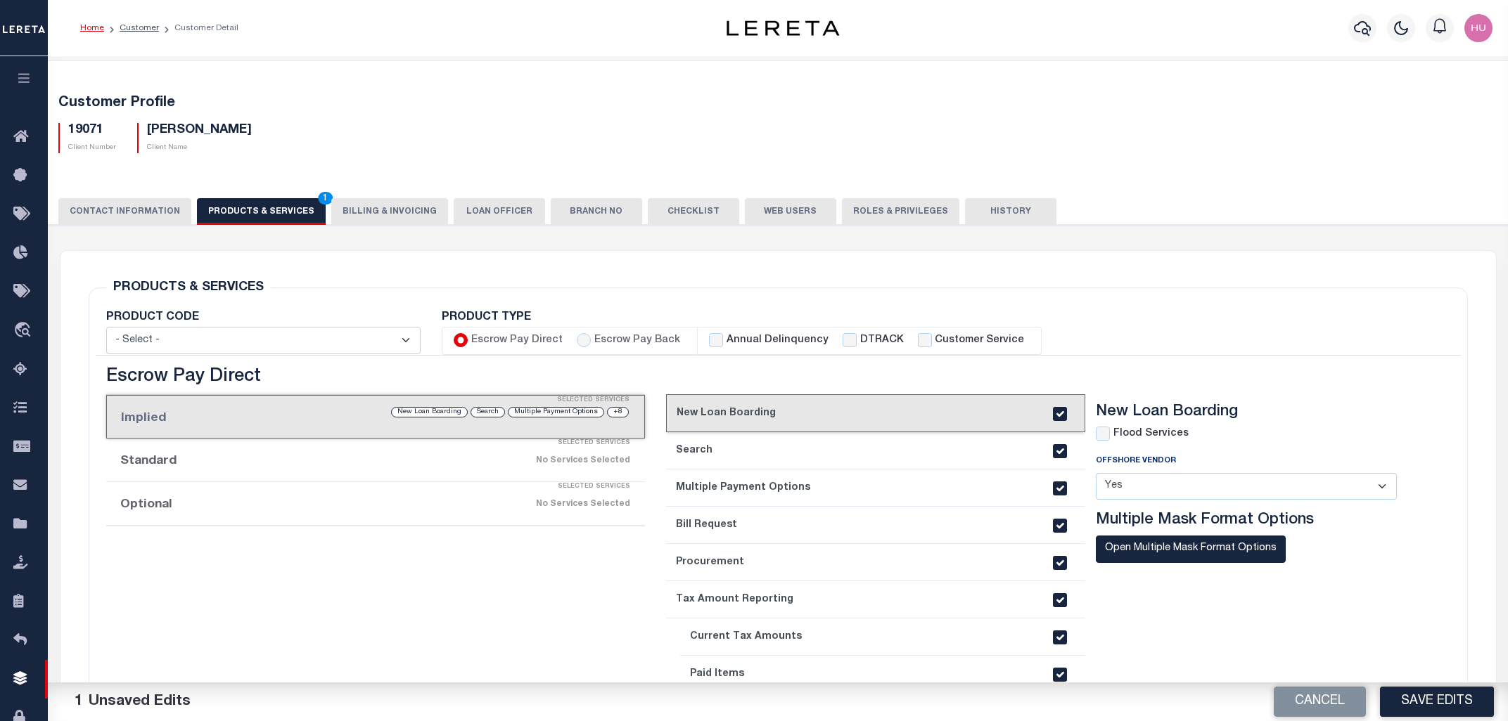
click at [437, 499] on div "Selected Services" at bounding box center [389, 487] width 539 height 28
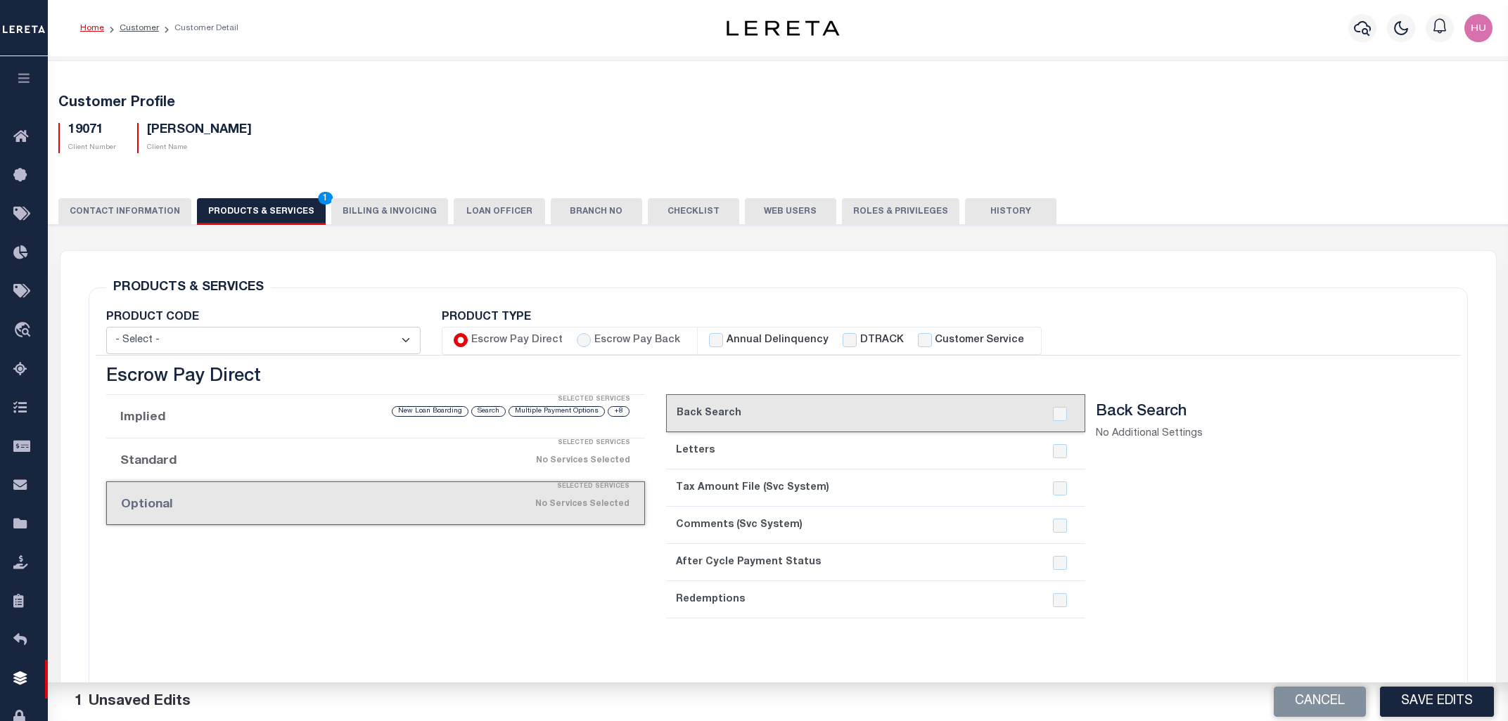
click at [308, 416] on div "+8 Multiple Payment Options Search New Loan Boarding" at bounding box center [439, 411] width 383 height 13
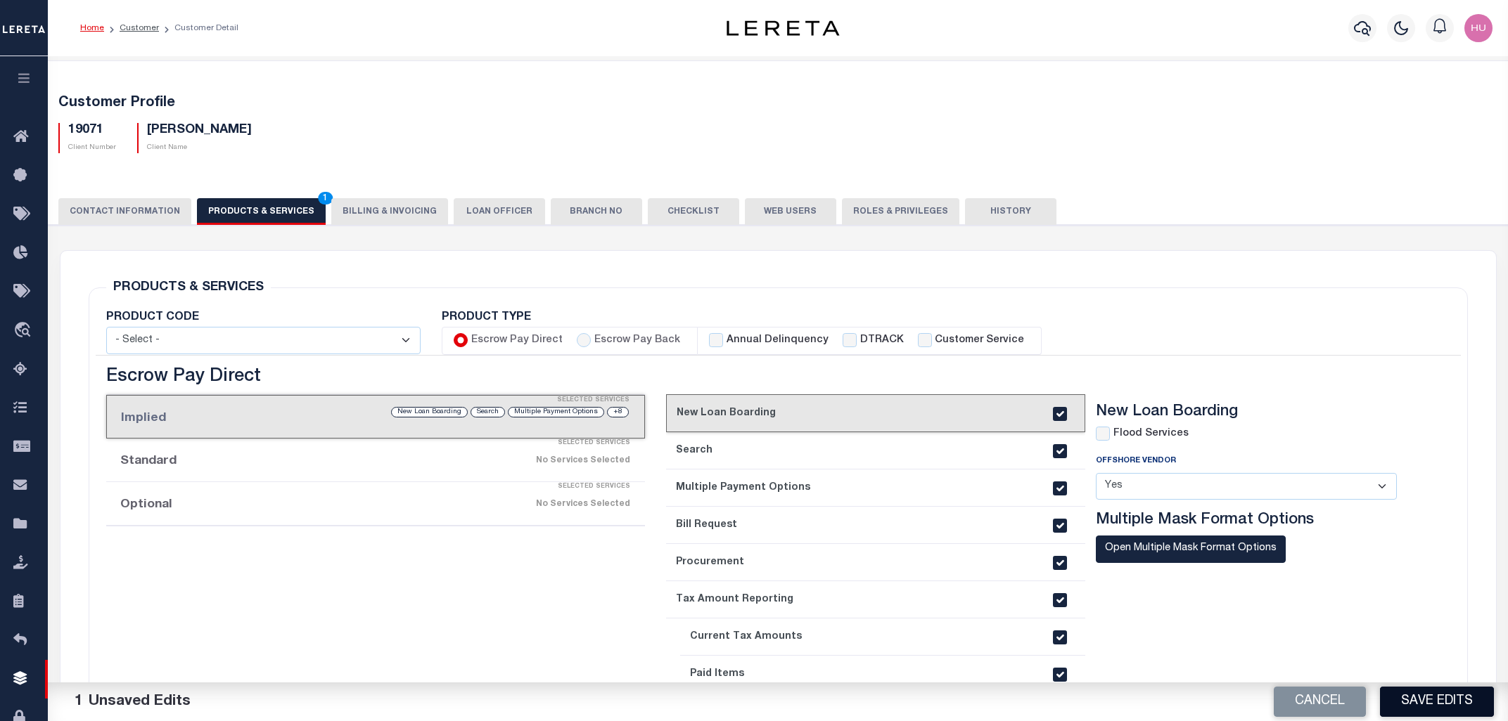
click at [1437, 698] on button "Save Edits" at bounding box center [1437, 702] width 114 height 30
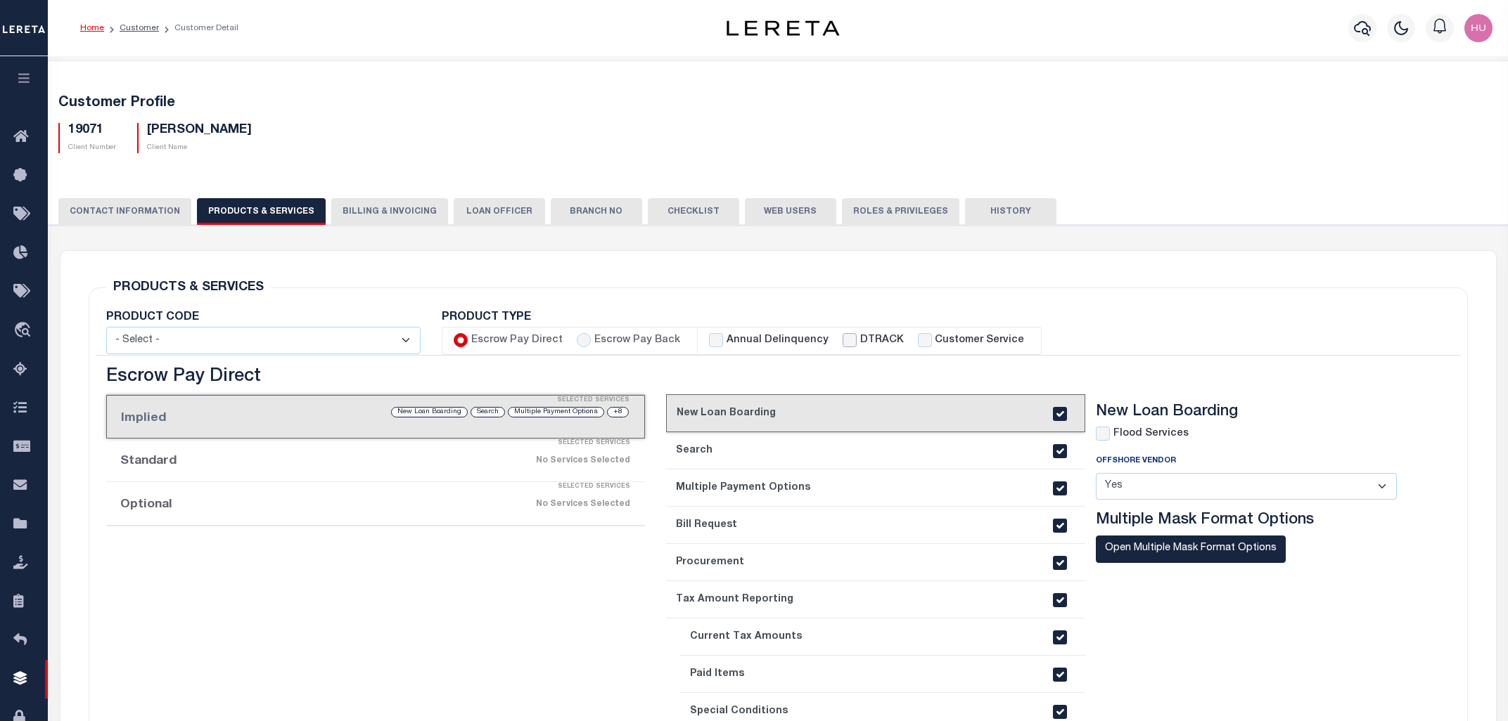
click at [842, 339] on input "DTRACK" at bounding box center [849, 340] width 14 height 14
checkbox input "true"
checkbox input "false"
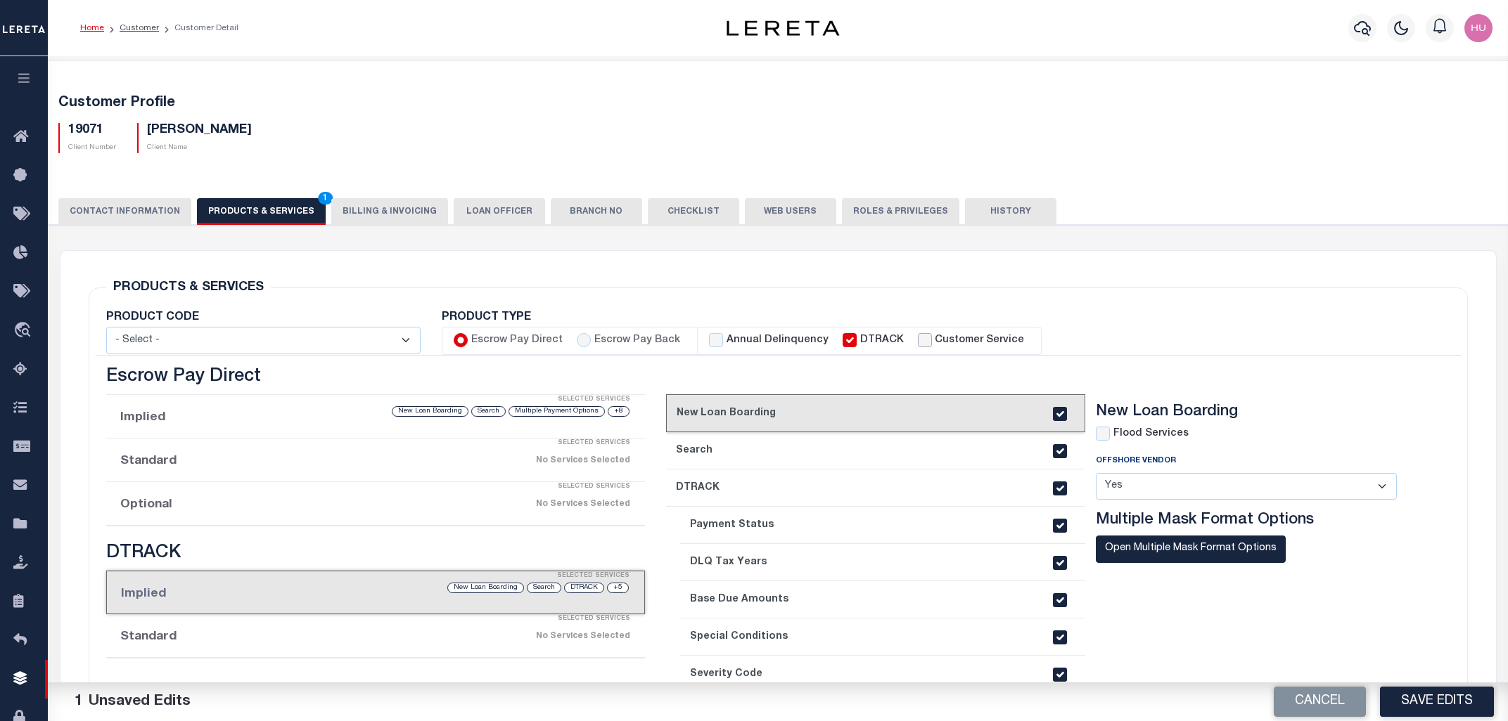
click at [918, 339] on input "Customer Service" at bounding box center [925, 340] width 14 height 14
checkbox input "true"
click at [1439, 705] on button "Save Edits" at bounding box center [1437, 702] width 114 height 30
click at [975, 210] on button "History" at bounding box center [1010, 211] width 91 height 27
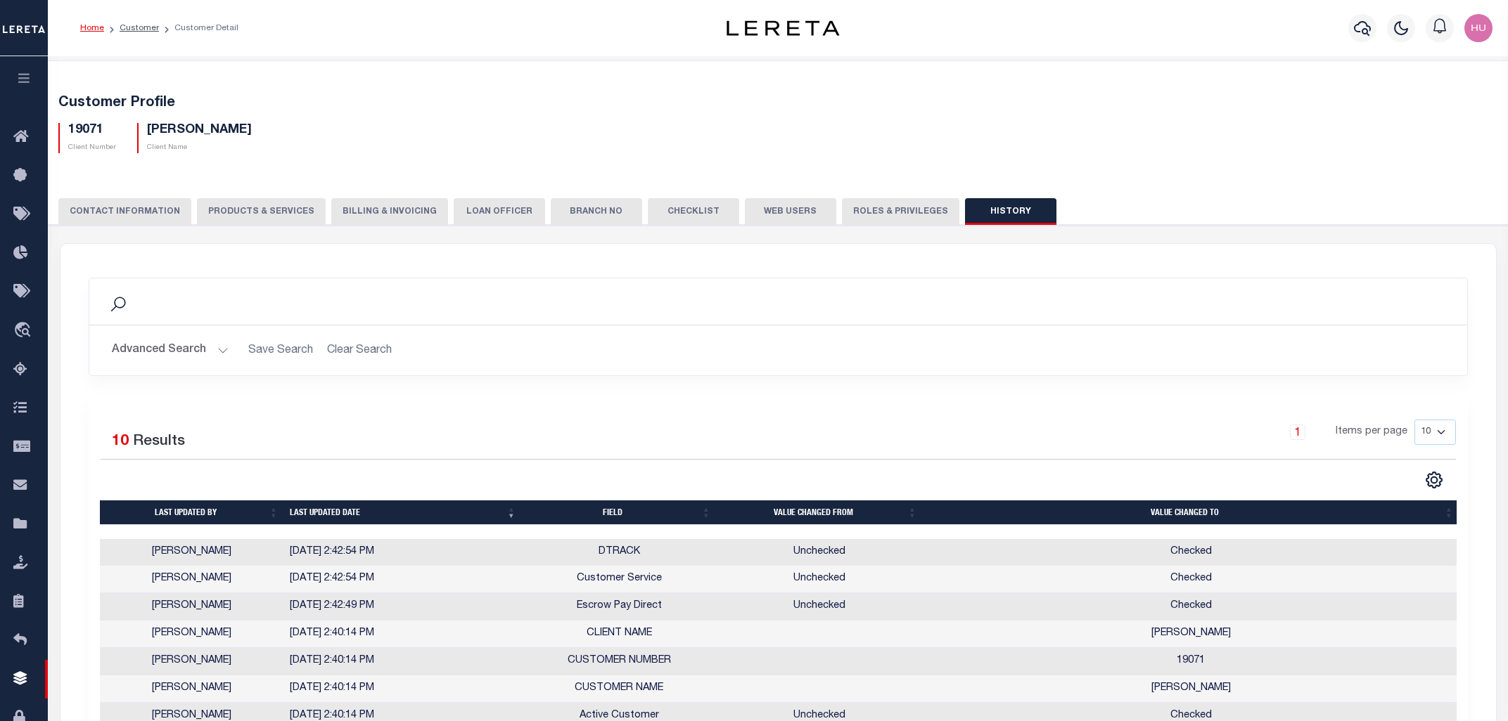
click at [243, 212] on button "PRODUCTS & SERVICES" at bounding box center [261, 211] width 129 height 27
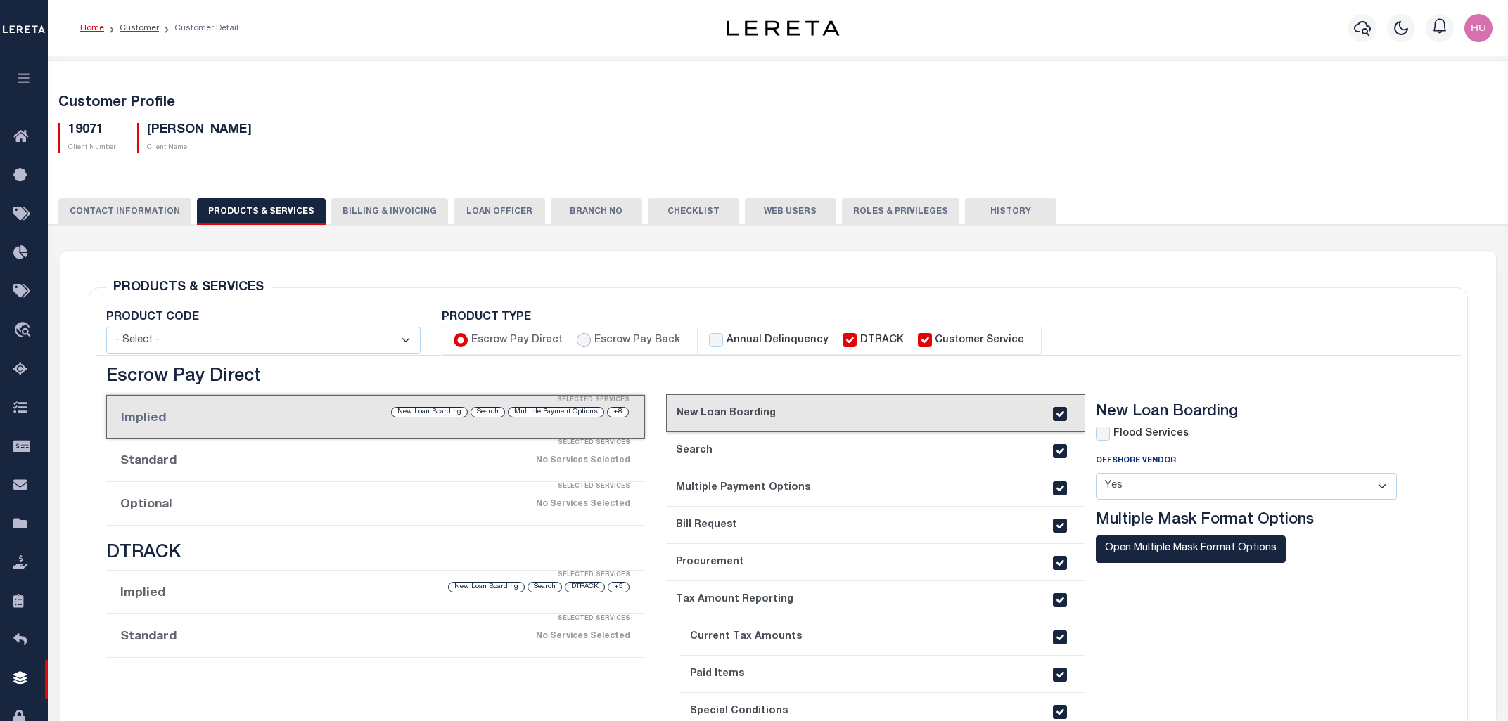
click at [579, 341] on input "Escrow Pay Back" at bounding box center [584, 340] width 14 height 14
radio input "true"
checkbox input "true"
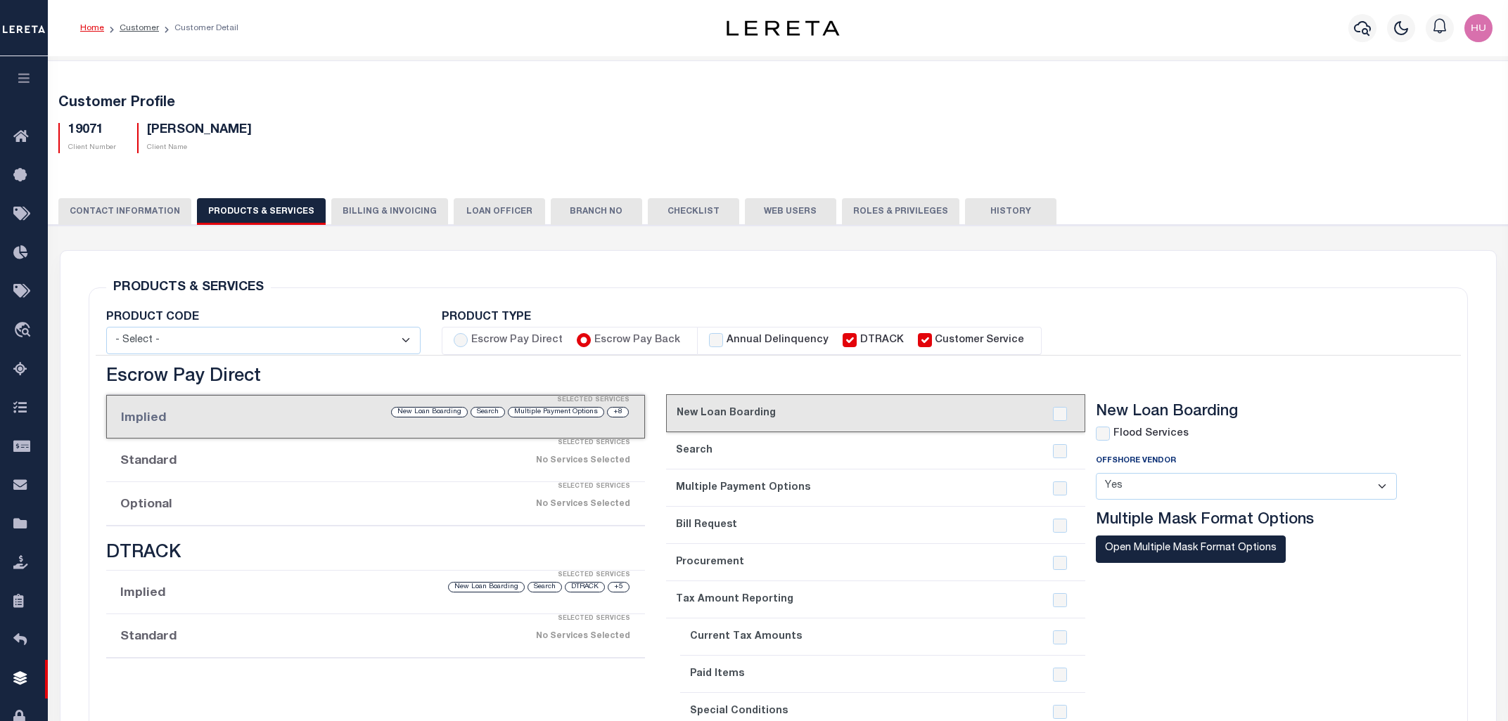
checkbox input "true"
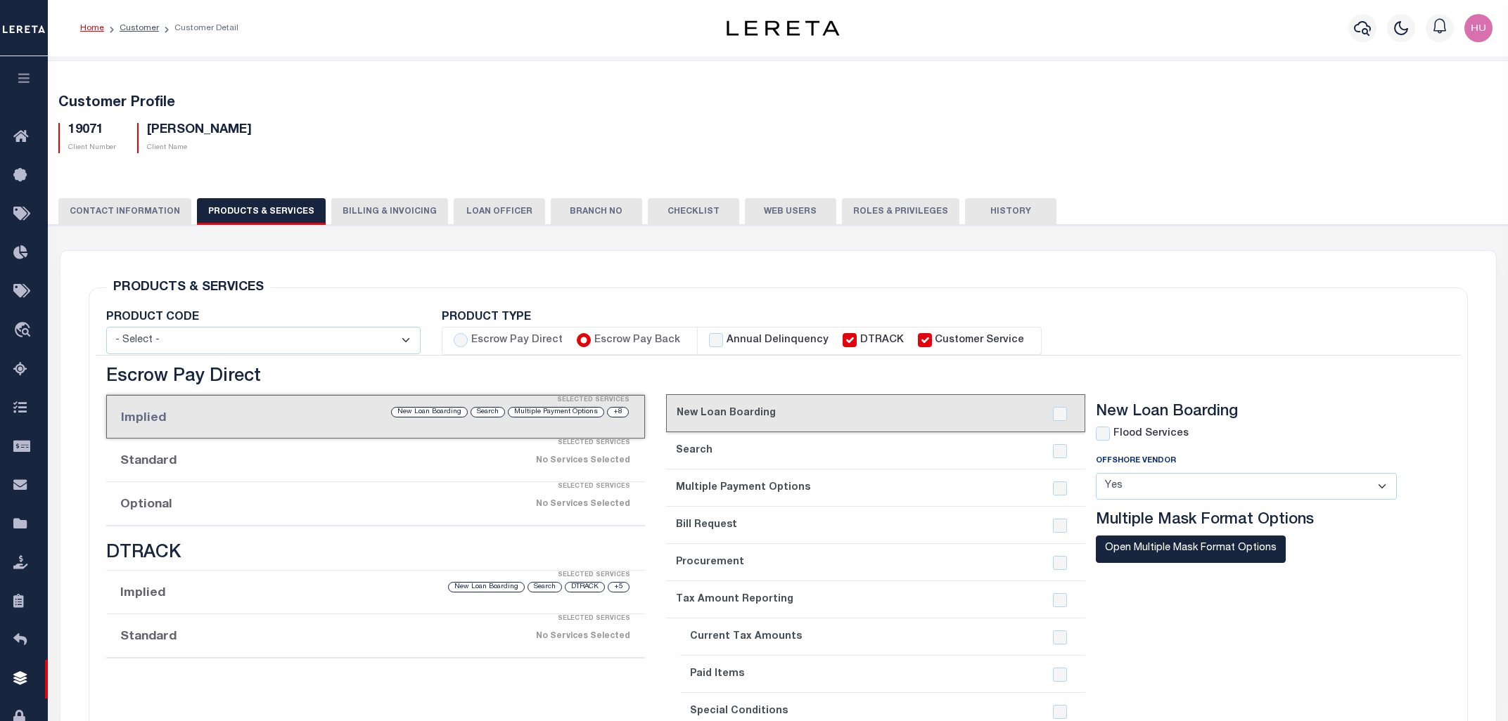
checkbox input "true"
checkbox input "false"
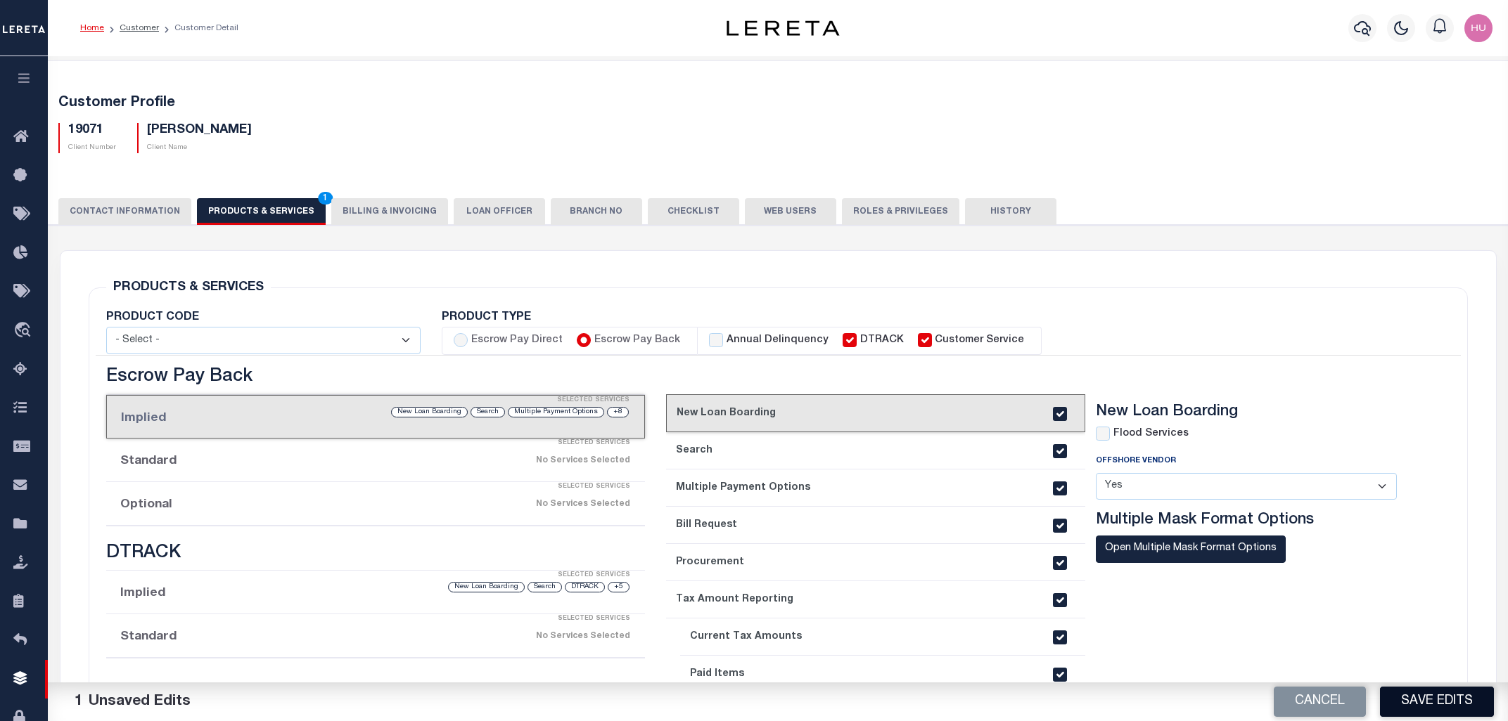
click at [1439, 698] on button "Save Edits" at bounding box center [1437, 702] width 114 height 30
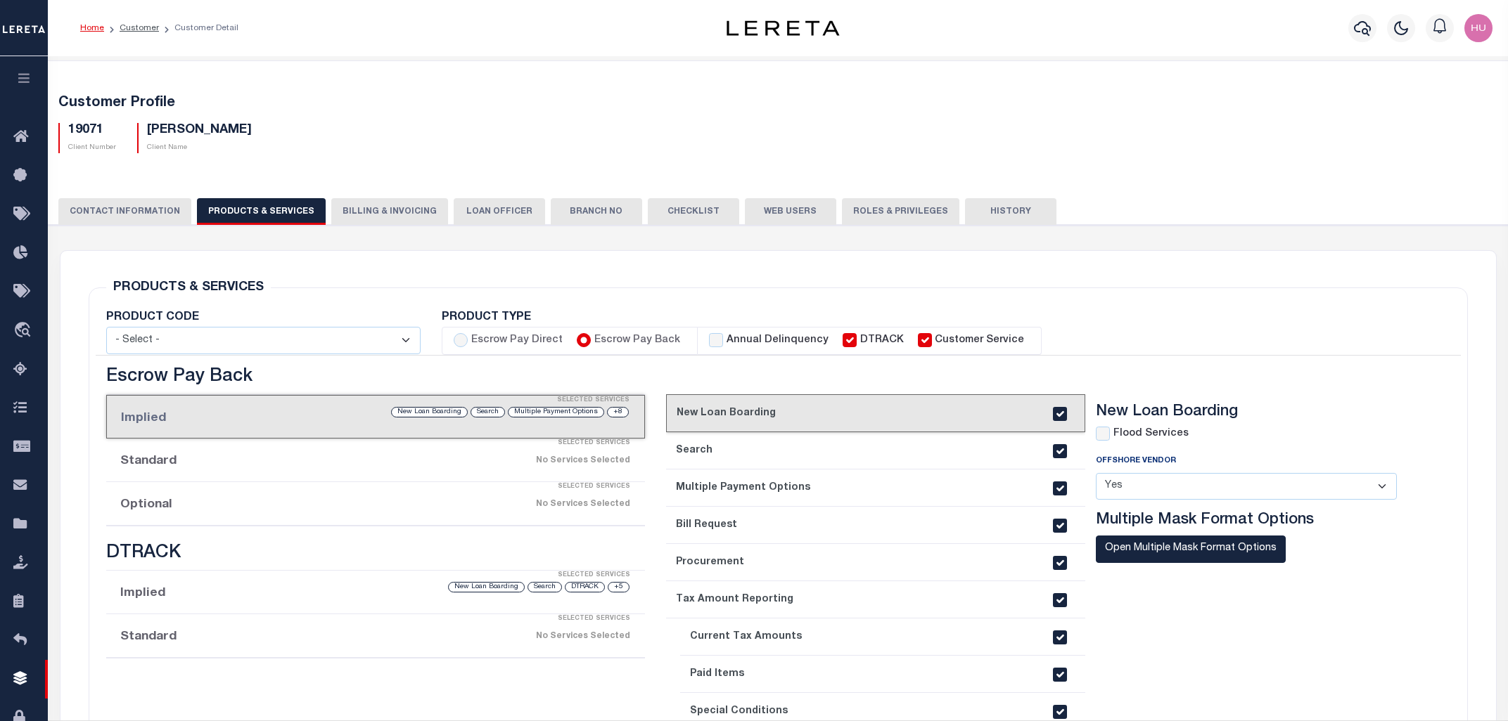
click at [975, 206] on button "History" at bounding box center [1010, 211] width 91 height 27
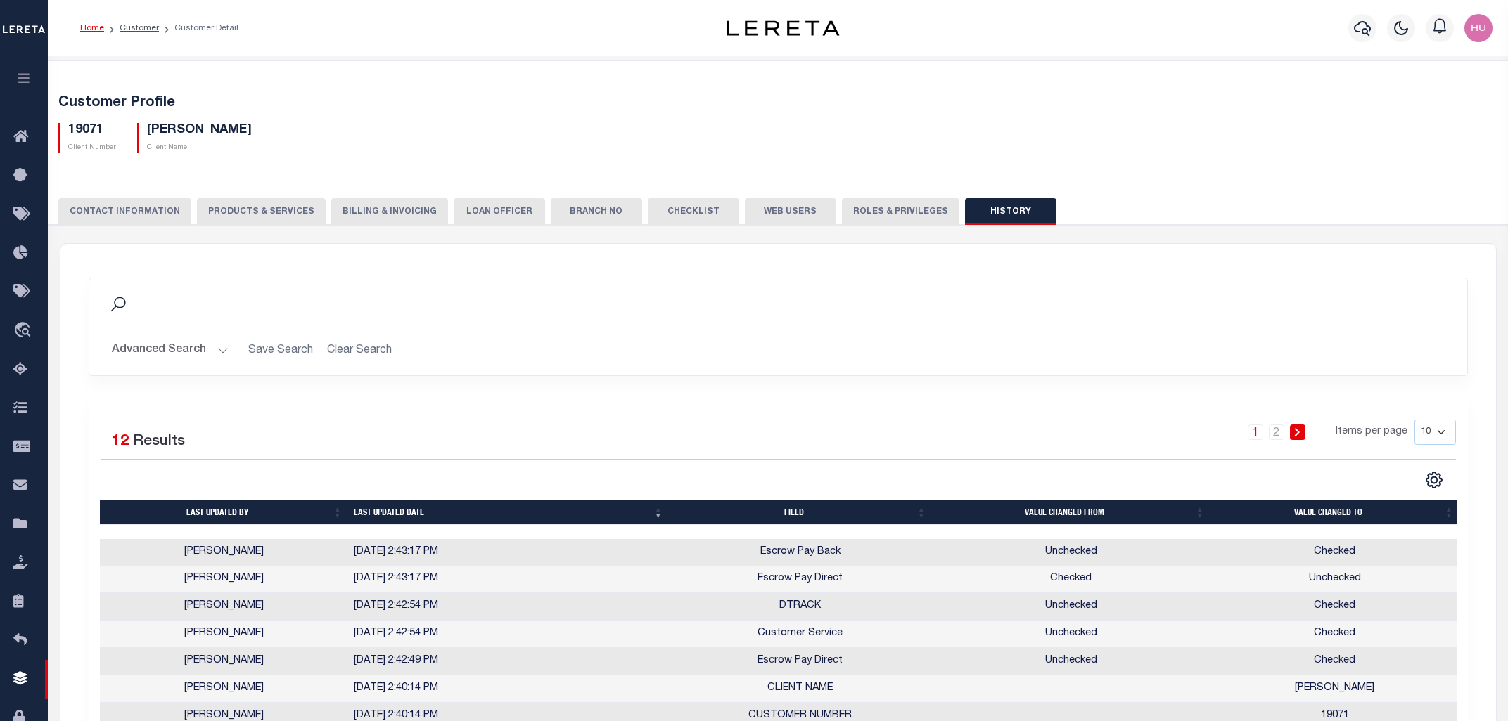
click at [247, 217] on button "PRODUCTS & SERVICES" at bounding box center [261, 211] width 129 height 27
